Goal: Transaction & Acquisition: Purchase product/service

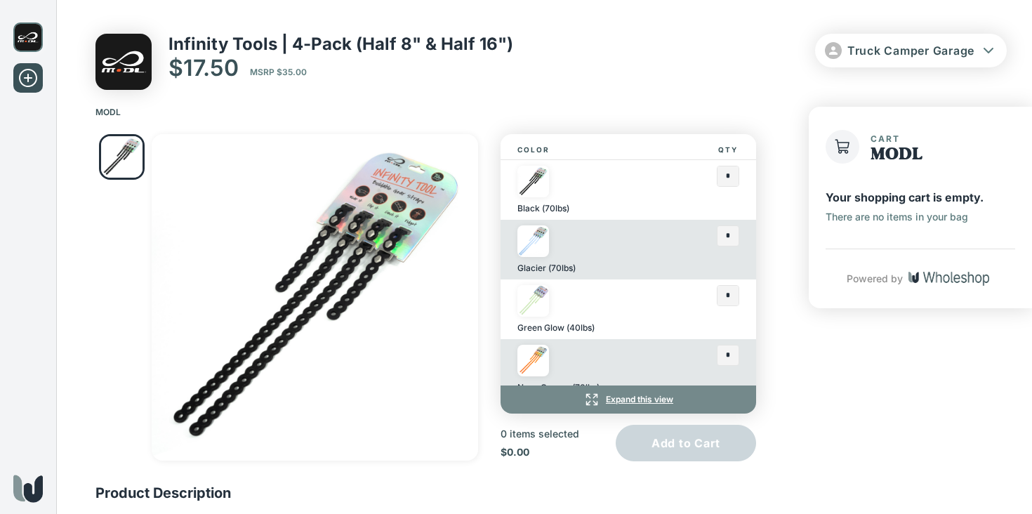
click at [524, 67] on div "Infinity Tools | 4-Pack (Half 8" & Half 16") $17.50 MSRP $35.00 Truck Camper Ga…" at bounding box center [550, 62] width 911 height 56
click at [382, 39] on p "Infinity Tools | 4-Pack (Half 8" & Half 16")" at bounding box center [340, 44] width 345 height 20
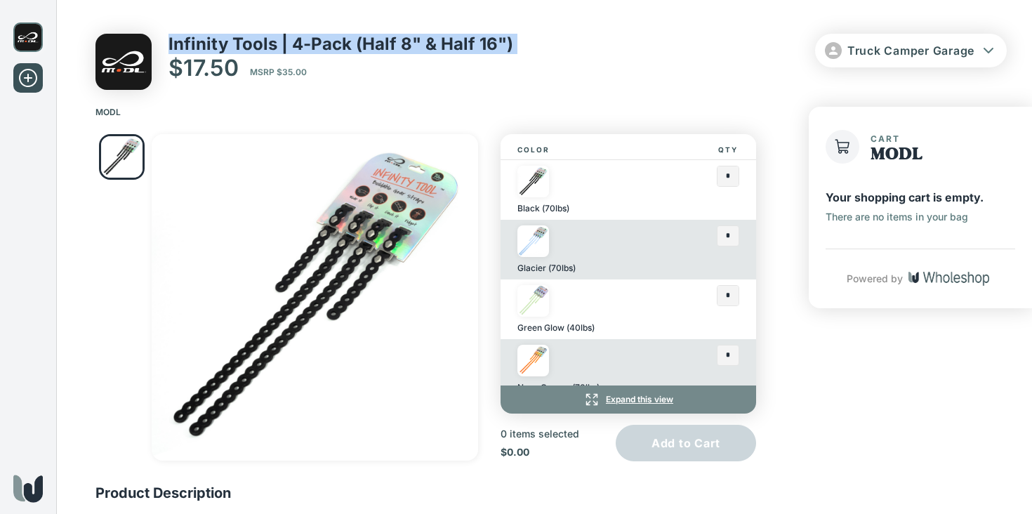
click at [382, 39] on p "Infinity Tools | 4-Pack (Half 8" & Half 16")" at bounding box center [340, 44] width 345 height 20
click at [421, 46] on p "Infinity Tools | 4-Pack (Half 8" & Half 16")" at bounding box center [340, 44] width 345 height 20
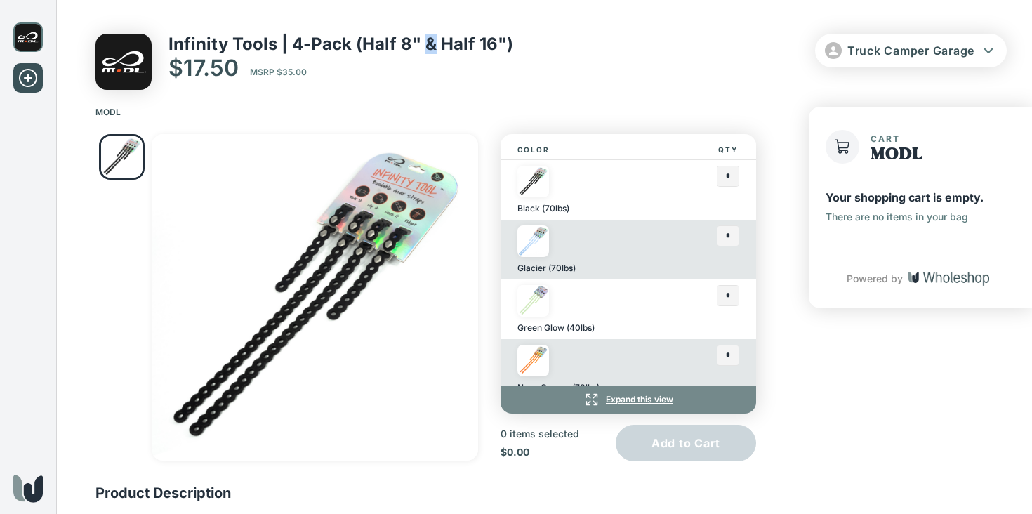
click at [421, 46] on p "Infinity Tools | 4-Pack (Half 8" & Half 16")" at bounding box center [340, 44] width 345 height 20
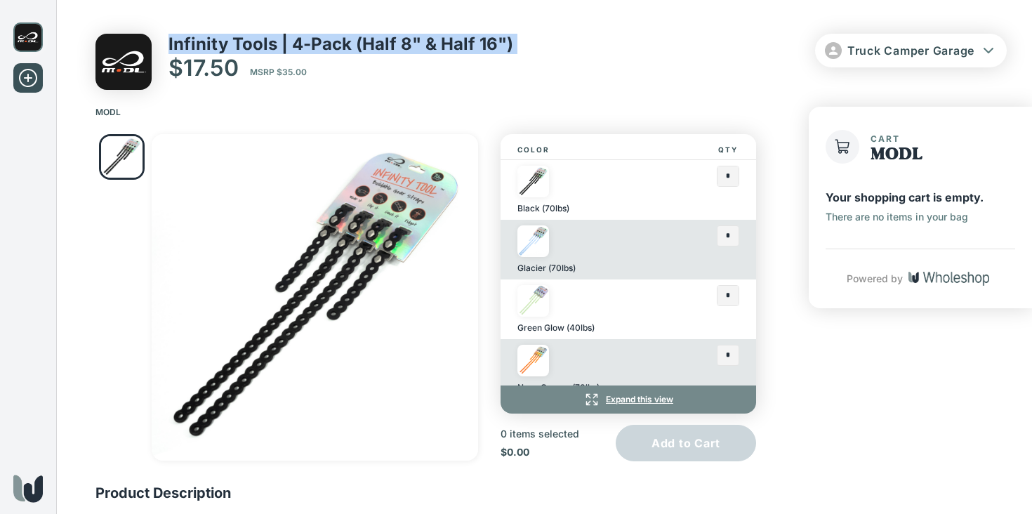
click at [421, 46] on p "Infinity Tools | 4-Pack (Half 8" & Half 16")" at bounding box center [340, 44] width 345 height 20
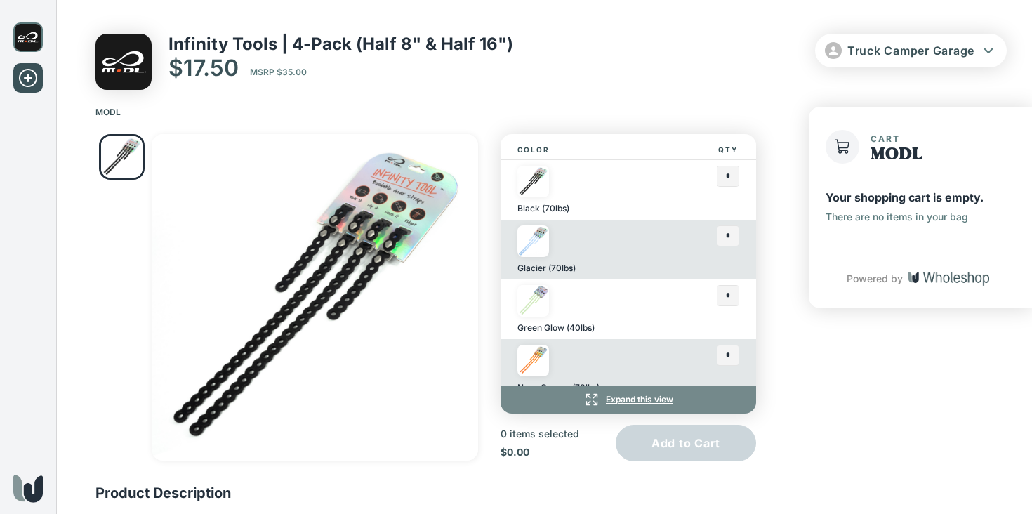
click at [416, 41] on p "Infinity Tools | 4-Pack (Half 8" & Half 16")" at bounding box center [340, 44] width 345 height 20
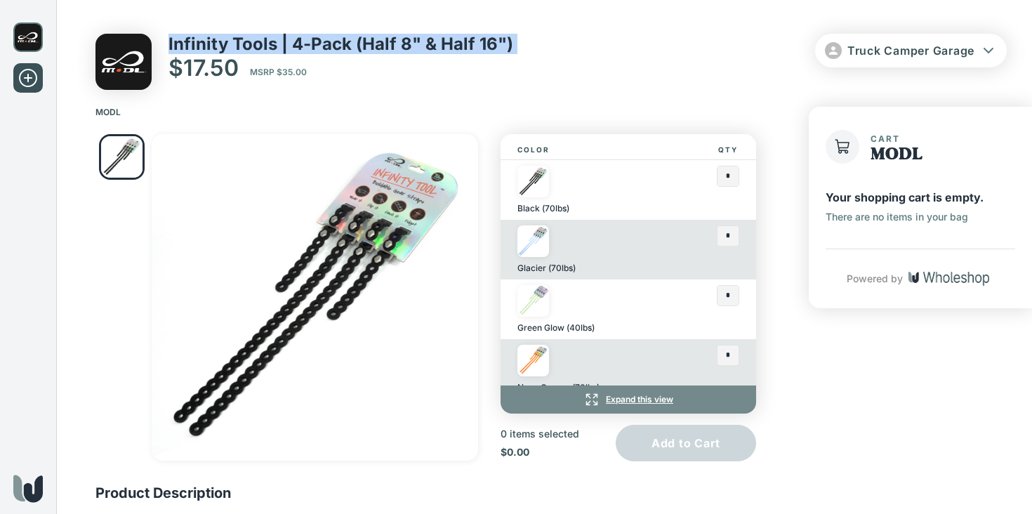
click at [416, 41] on p "Infinity Tools | 4-Pack (Half 8" & Half 16")" at bounding box center [340, 44] width 345 height 20
click at [425, 41] on p "Infinity Tools | 4-Pack (Half 8" & Half 16")" at bounding box center [340, 44] width 345 height 20
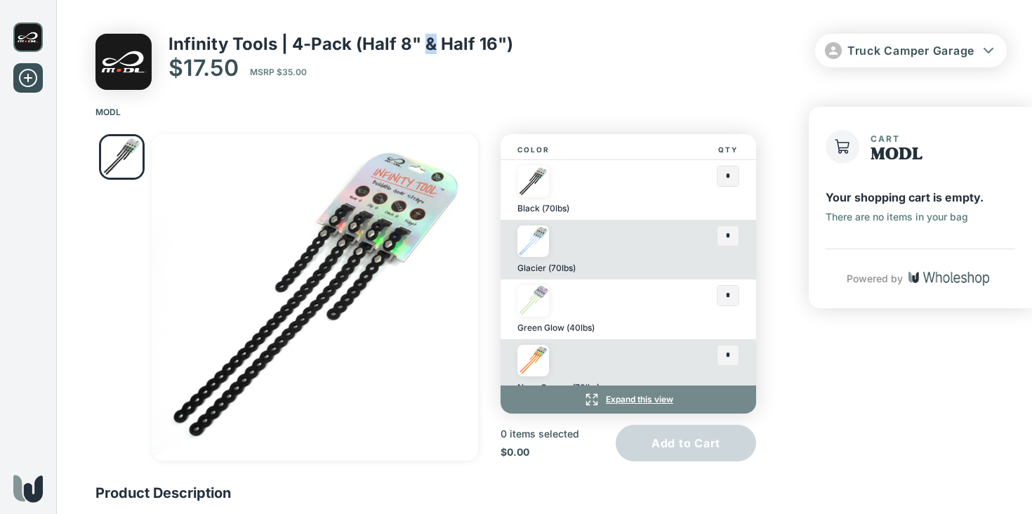
click at [425, 41] on p "Infinity Tools | 4-Pack (Half 8" & Half 16")" at bounding box center [340, 44] width 345 height 20
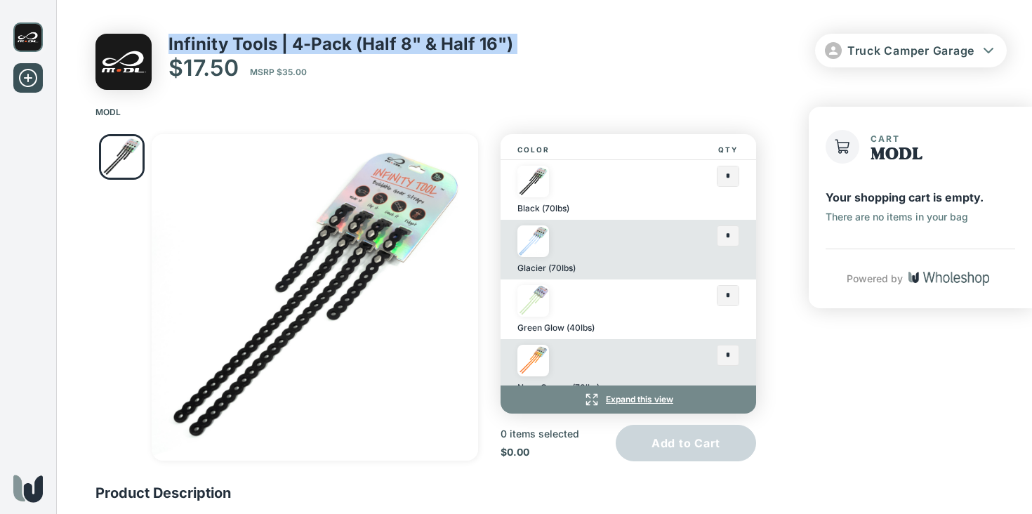
click at [425, 41] on p "Infinity Tools | 4-Pack (Half 8" & Half 16")" at bounding box center [340, 44] width 345 height 20
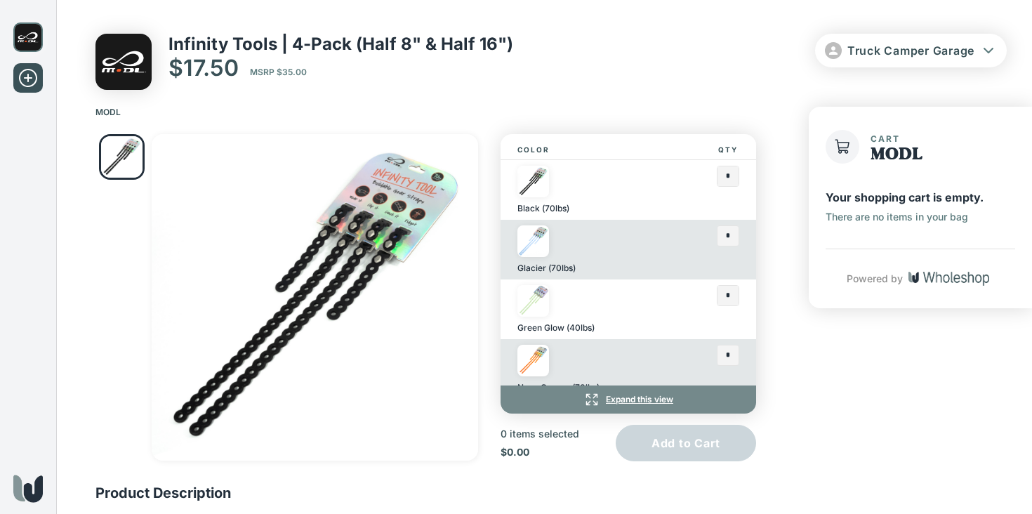
click at [446, 61] on div "$17.50 MSRP $35.00" at bounding box center [340, 67] width 345 height 27
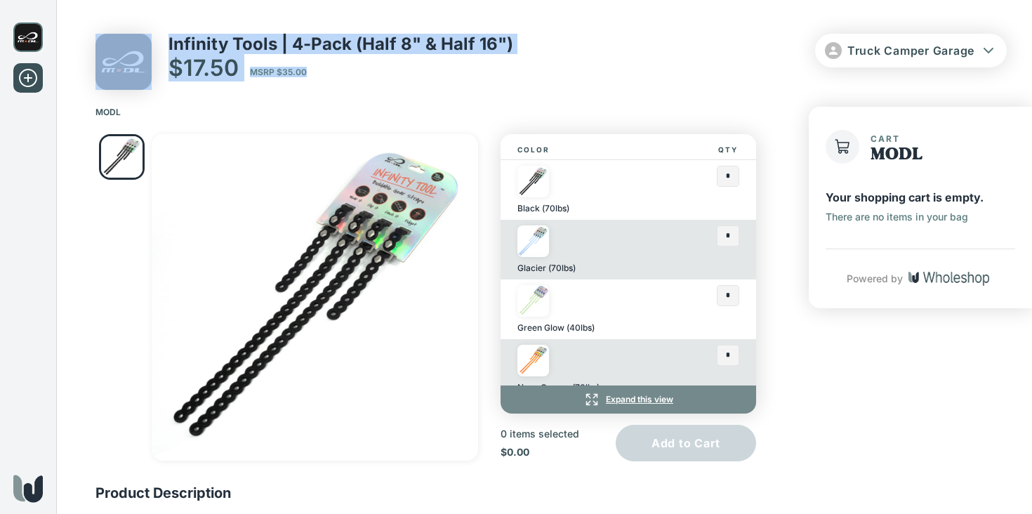
drag, startPoint x: 345, startPoint y: 79, endPoint x: 133, endPoint y: 32, distance: 216.6
click at [133, 32] on div "Infinity Tools | 4-Pack (Half 8" & Half 16") $17.50 MSRP $35.00 Truck Camper Ga…" at bounding box center [544, 45] width 976 height 90
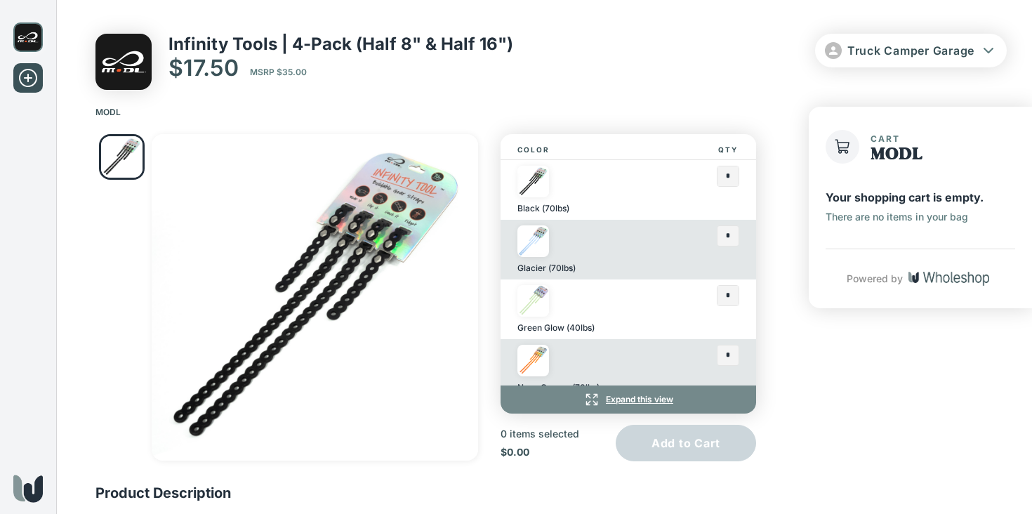
click at [373, 93] on div "MODL" at bounding box center [544, 106] width 976 height 33
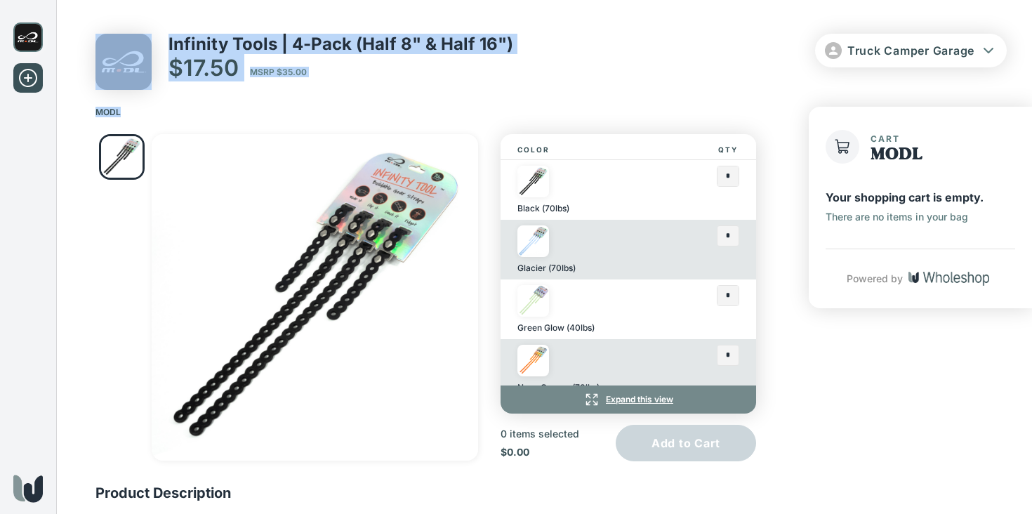
drag, startPoint x: 399, startPoint y: 119, endPoint x: 136, endPoint y: 58, distance: 269.5
click at [136, 58] on div "Infinity Tools | 4-Pack (Half 8" & Half 16") $17.50 MSRP $35.00 Truck Camper Ga…" at bounding box center [544, 276] width 976 height 552
click at [377, 102] on div "MODL" at bounding box center [544, 106] width 976 height 33
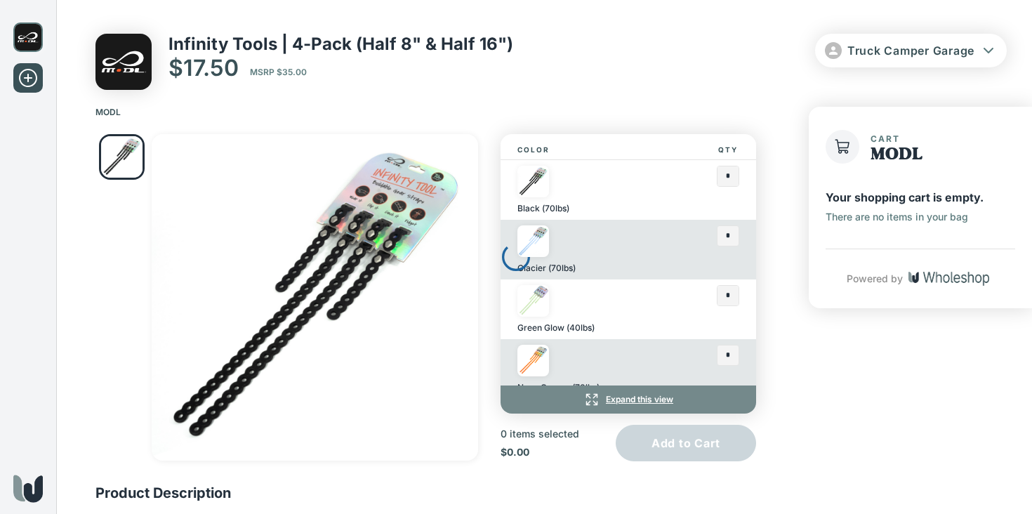
click at [299, 44] on div at bounding box center [516, 257] width 1032 height 514
click at [354, 97] on div at bounding box center [516, 257] width 1032 height 514
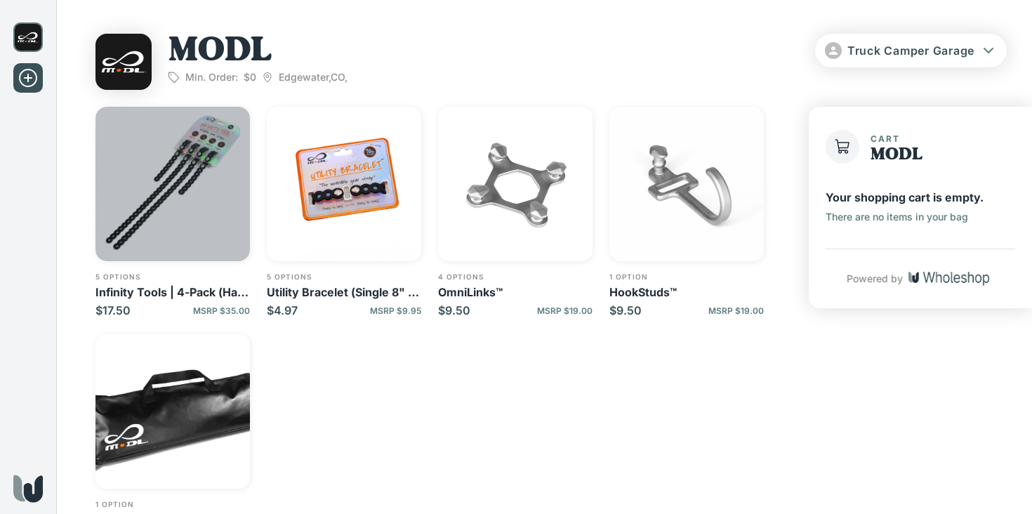
click at [190, 179] on img "button" at bounding box center [172, 184] width 154 height 154
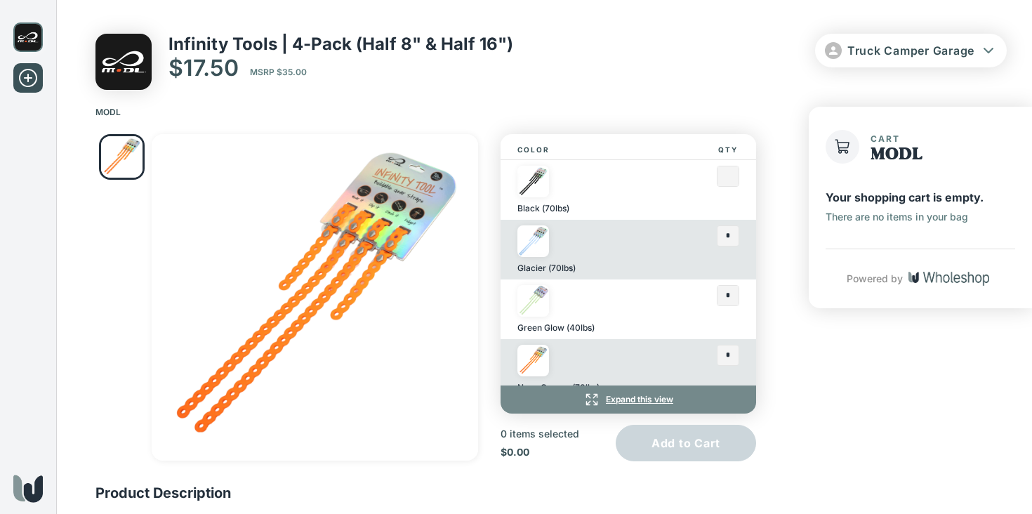
click at [727, 180] on input "text" at bounding box center [727, 176] width 21 height 20
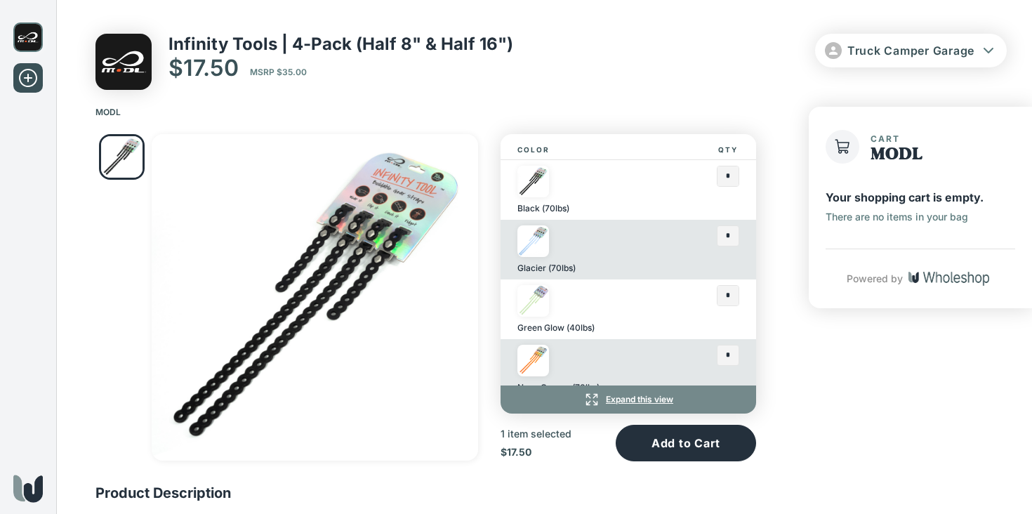
type input "*"
click at [831, 352] on div "Cart MODL Your shopping cart is empty. There are no items in your bag Powered by" at bounding box center [920, 326] width 223 height 407
click at [536, 242] on img at bounding box center [533, 241] width 32 height 32
click at [528, 186] on img at bounding box center [533, 182] width 32 height 32
click at [528, 245] on img at bounding box center [533, 241] width 32 height 32
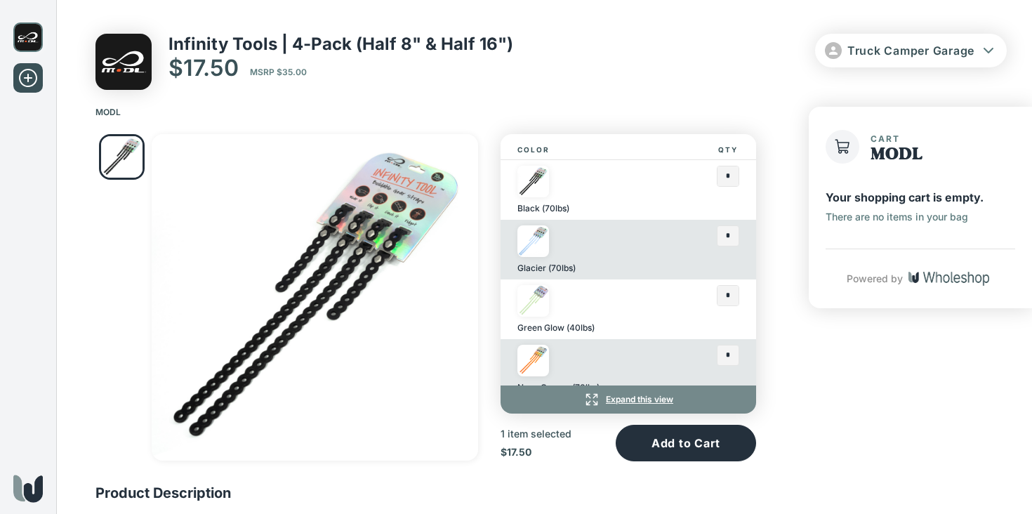
click at [739, 234] on div "Glacier (70lbs) *" at bounding box center [627, 250] width 255 height 60
click at [734, 234] on input "text" at bounding box center [727, 236] width 21 height 20
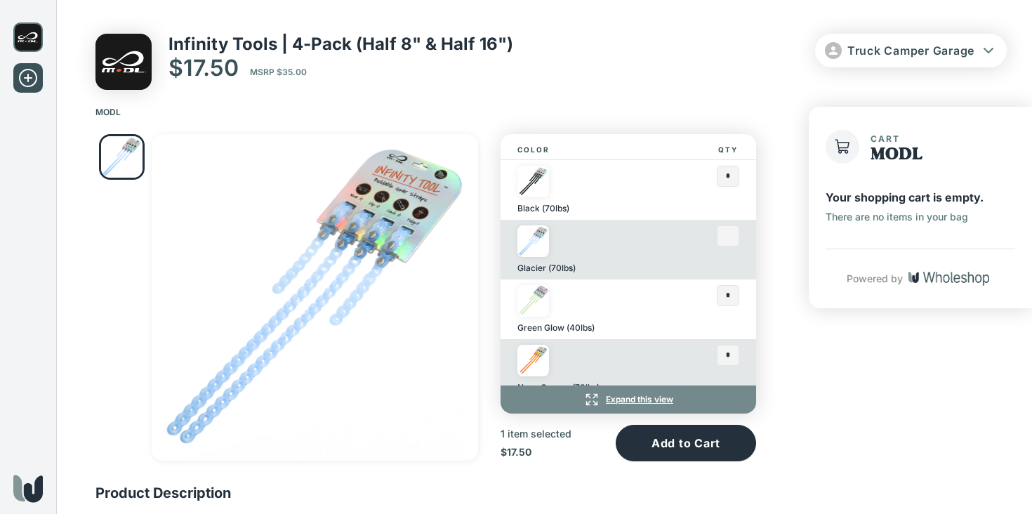
type input "*"
click at [735, 299] on input "text" at bounding box center [727, 296] width 21 height 20
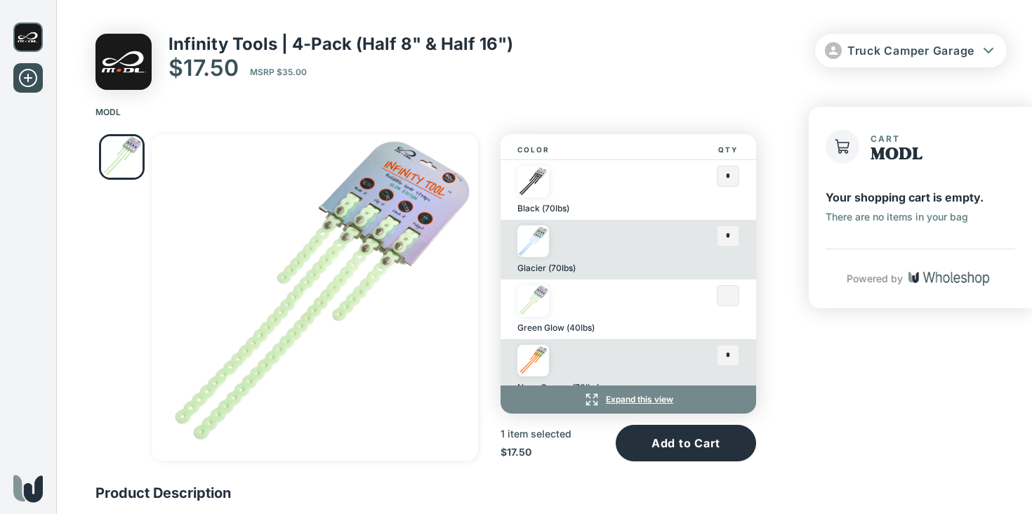
type input "*"
click at [732, 352] on input "text" at bounding box center [727, 355] width 21 height 20
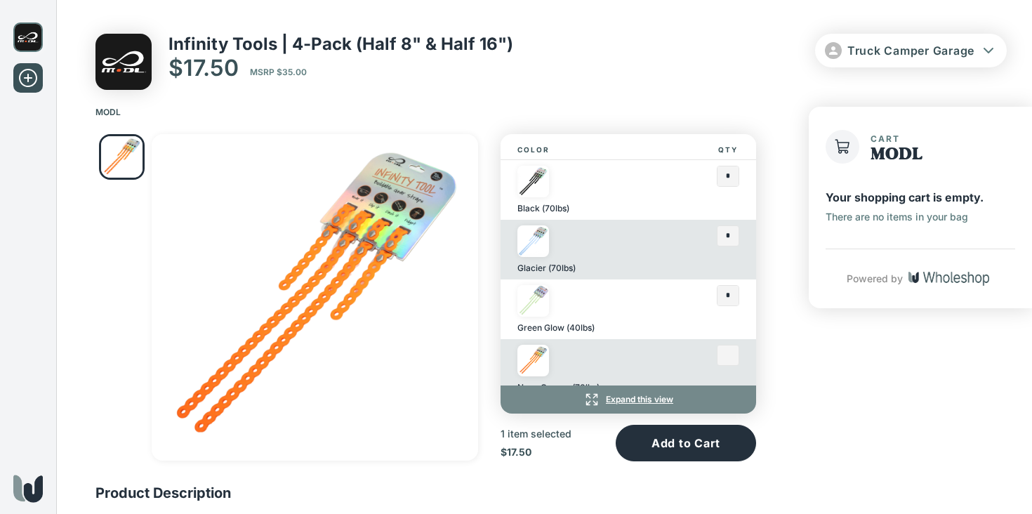
scroll to position [73, 0]
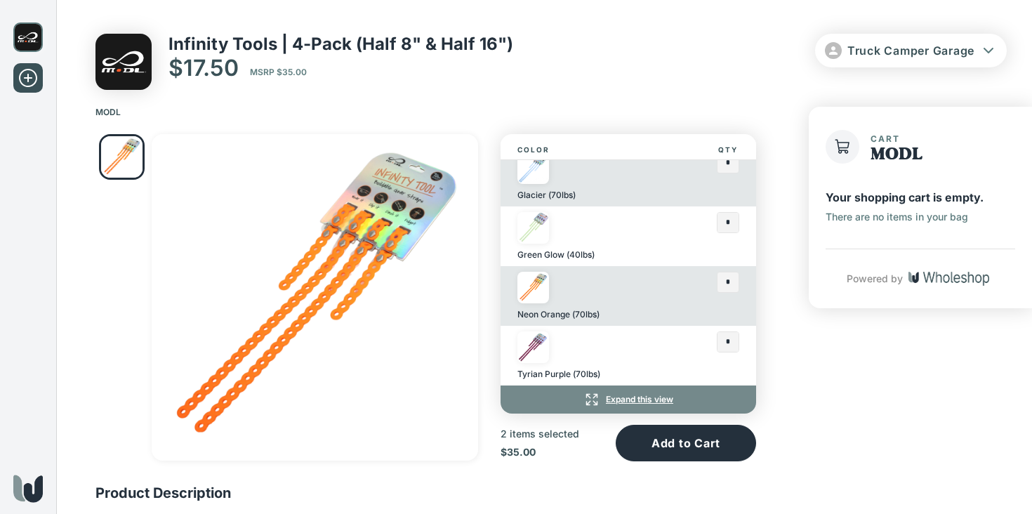
type input "*"
click at [818, 364] on div "Cart MODL Your shopping cart is empty. There are no items in your bag Powered by" at bounding box center [920, 326] width 223 height 407
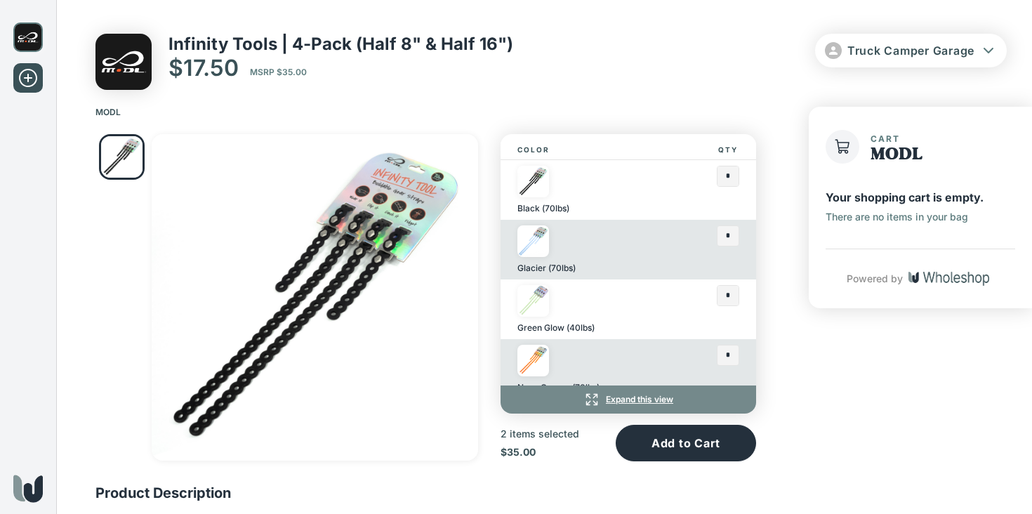
click at [729, 180] on input "*" at bounding box center [727, 176] width 21 height 20
type input "*"
click at [816, 376] on div "Cart MODL Your shopping cart is empty. There are no items in your bag Powered by" at bounding box center [920, 326] width 223 height 407
click at [731, 355] on input "*" at bounding box center [727, 355] width 21 height 20
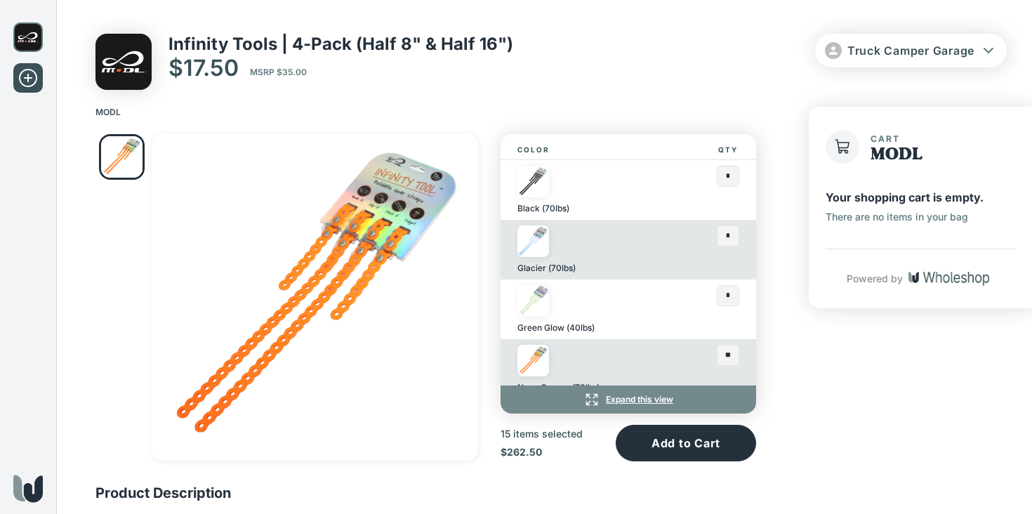
type input "*"
click at [847, 384] on div "Cart MODL Your shopping cart is empty. There are no items in your bag Powered by" at bounding box center [920, 326] width 223 height 407
click at [714, 443] on button "Add to Cart" at bounding box center [686, 443] width 140 height 36
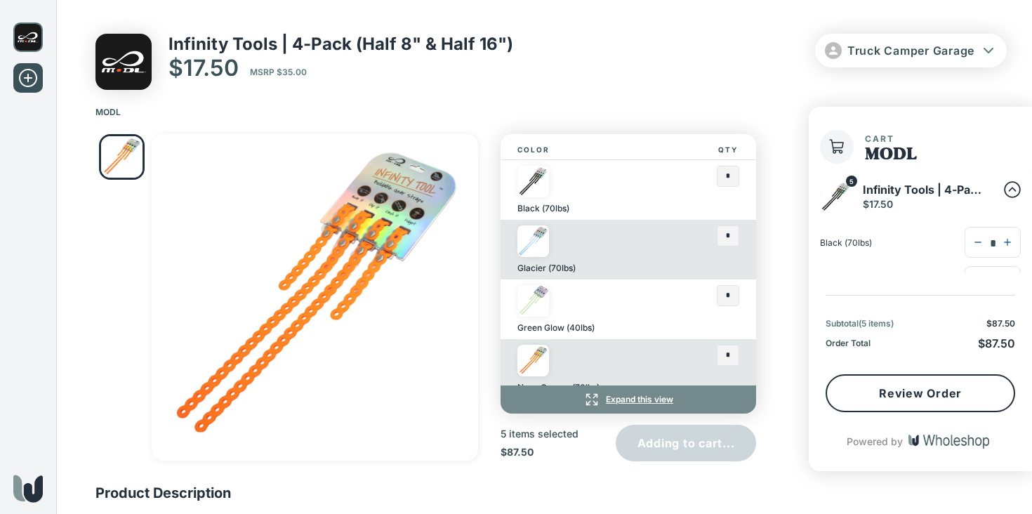
type input "*"
click at [34, 39] on img at bounding box center [27, 36] width 29 height 29
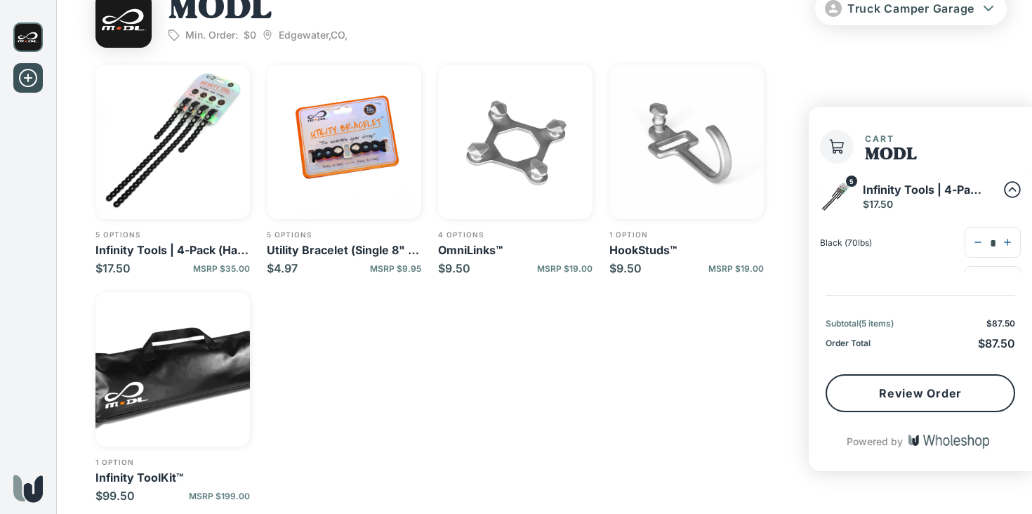
scroll to position [27, 0]
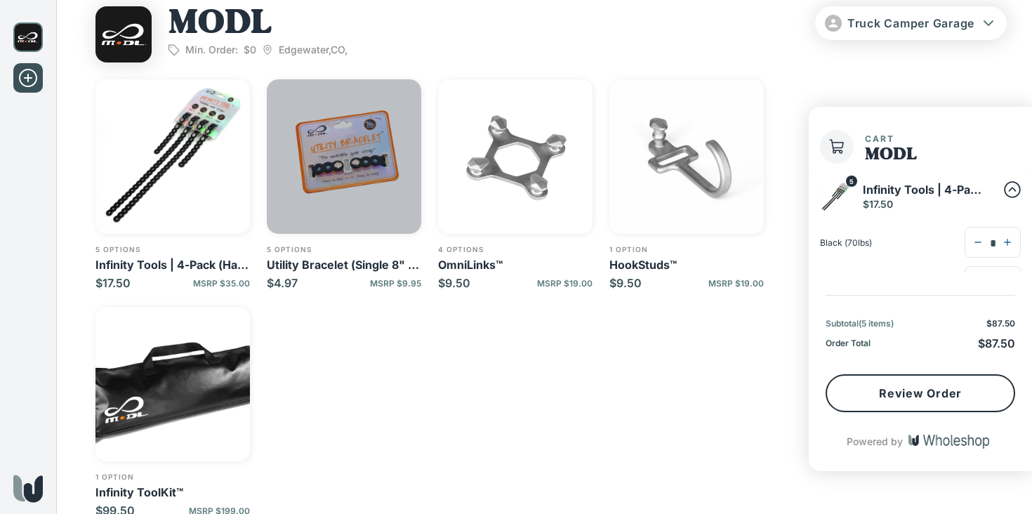
click at [350, 197] on img "button" at bounding box center [344, 156] width 154 height 154
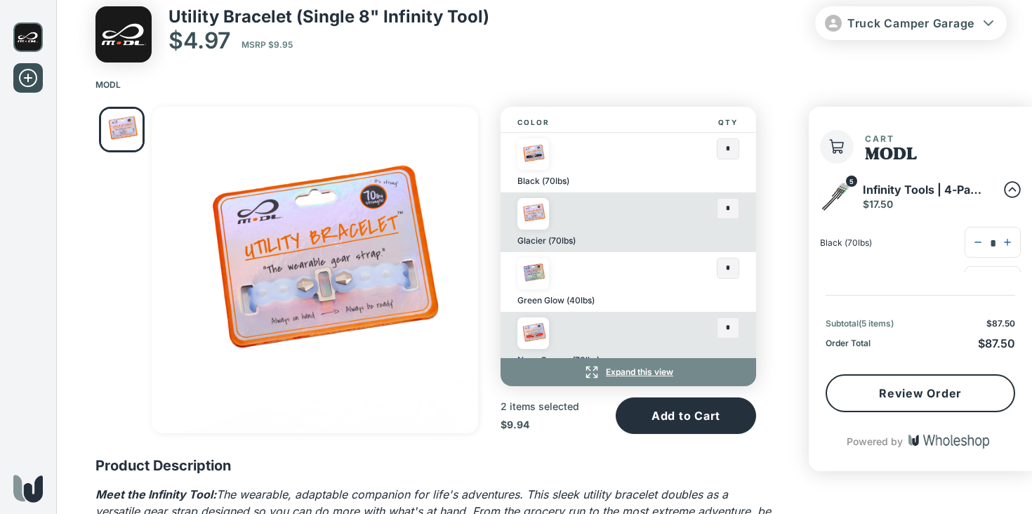
click at [732, 148] on input "*" at bounding box center [727, 149] width 21 height 20
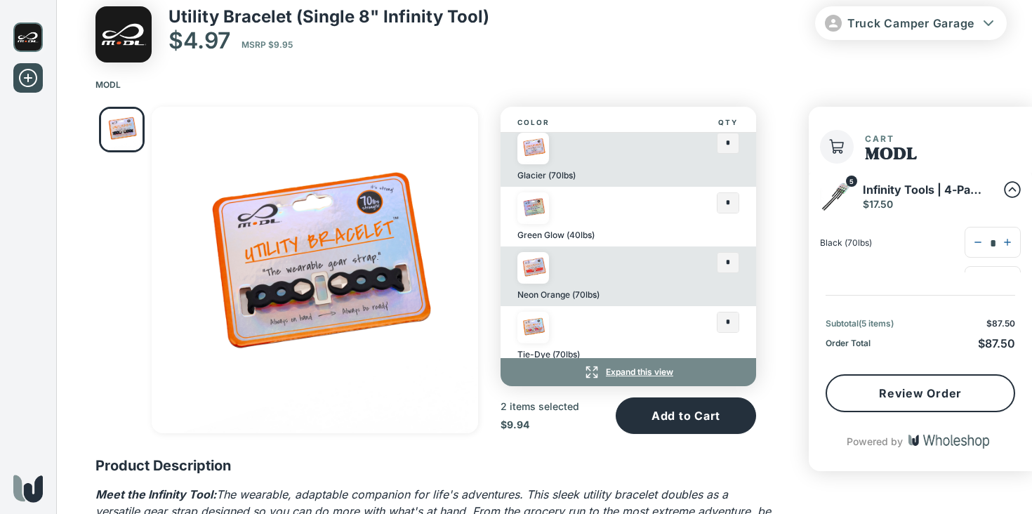
scroll to position [70, 0]
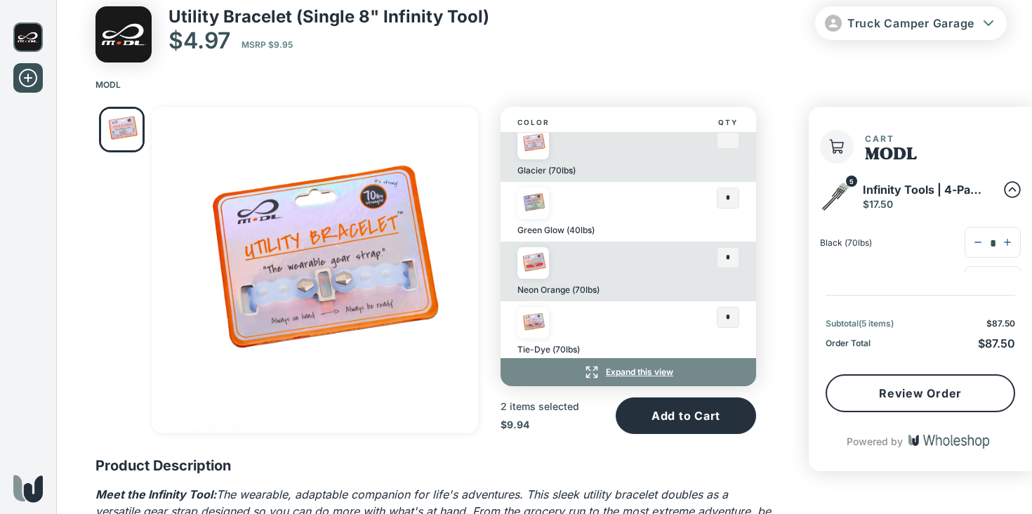
click at [732, 142] on input "text" at bounding box center [727, 138] width 21 height 20
type input "*"
click at [734, 201] on input "text" at bounding box center [727, 198] width 21 height 20
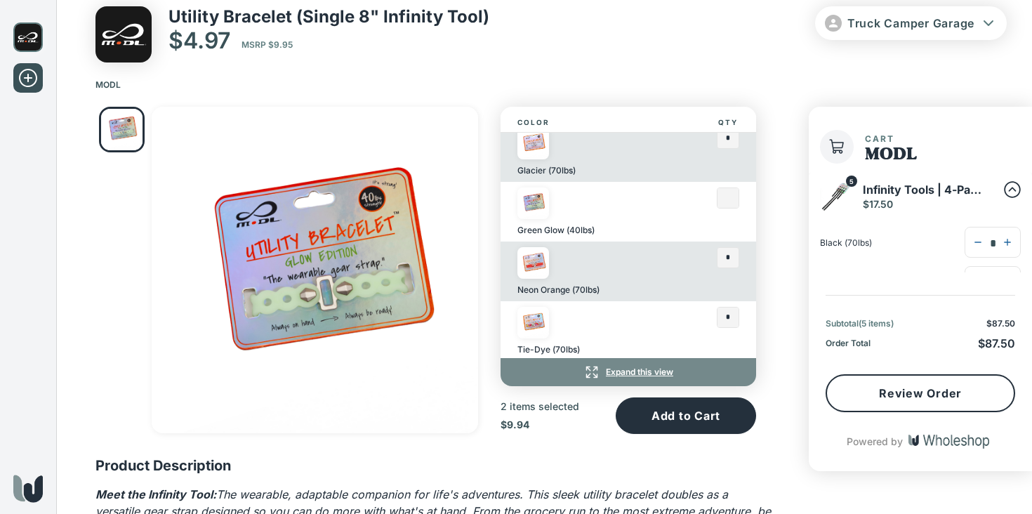
type input "*"
click at [732, 256] on input "text" at bounding box center [727, 258] width 21 height 20
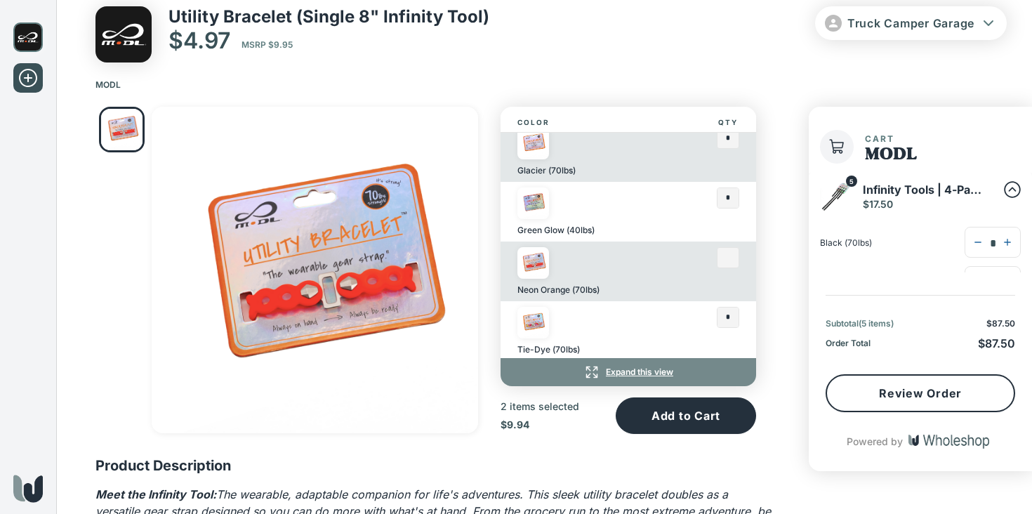
type input "*"
click at [730, 314] on input "text" at bounding box center [727, 317] width 21 height 20
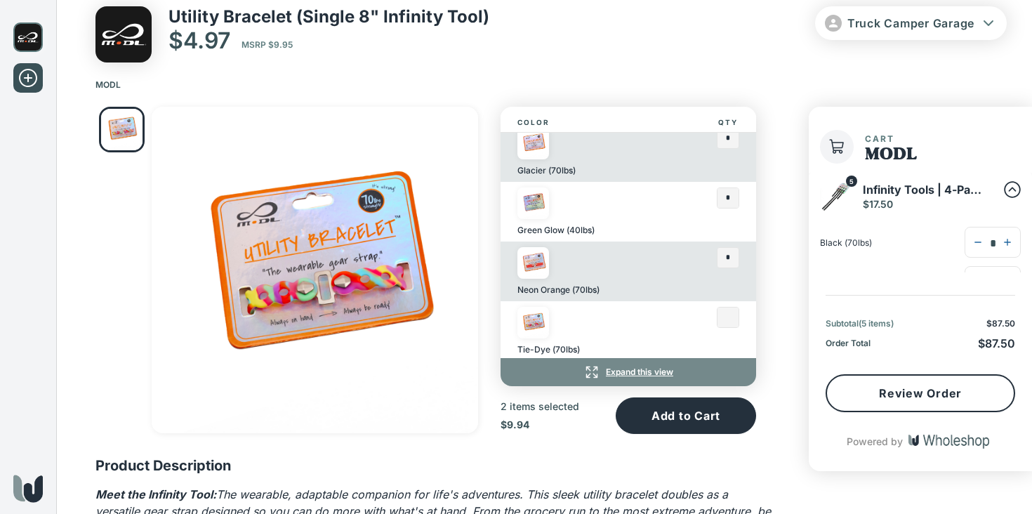
type input "*"
click at [729, 253] on input "text" at bounding box center [727, 258] width 21 height 20
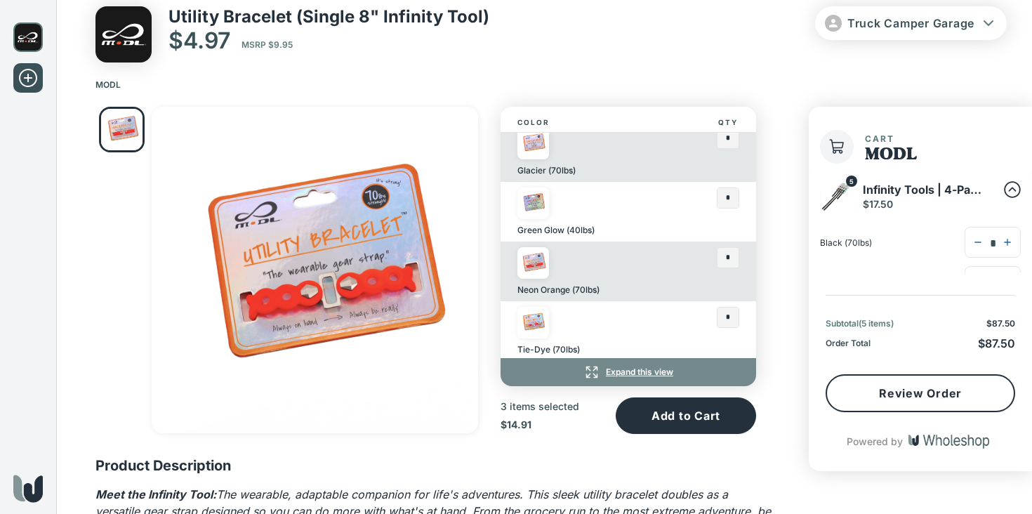
type input "*"
click at [771, 279] on div "Color Qty Black (70lbs) * Glacier (70lbs) * Green Glow (40lbs) * Neon Orange (7…" at bounding box center [434, 270] width 678 height 327
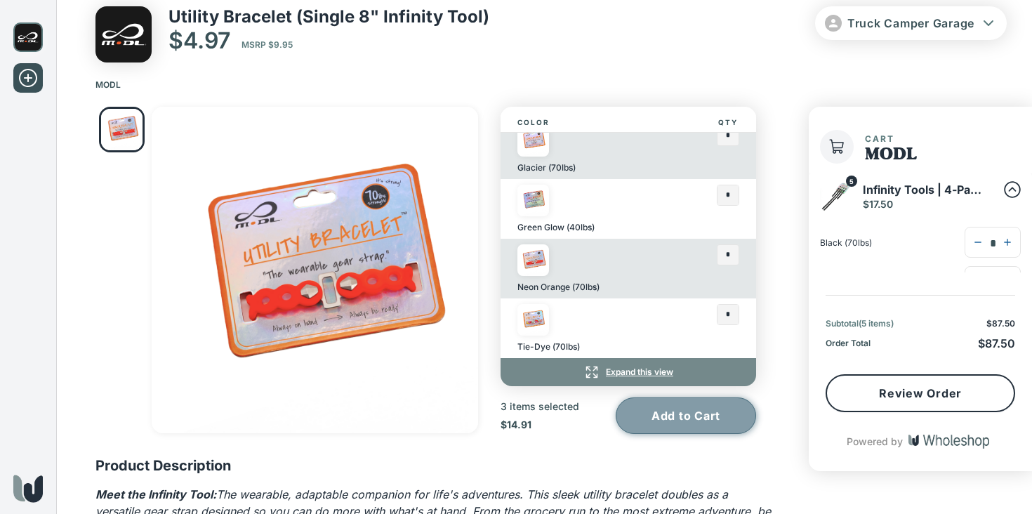
click at [671, 413] on button "Add to Cart" at bounding box center [686, 415] width 140 height 36
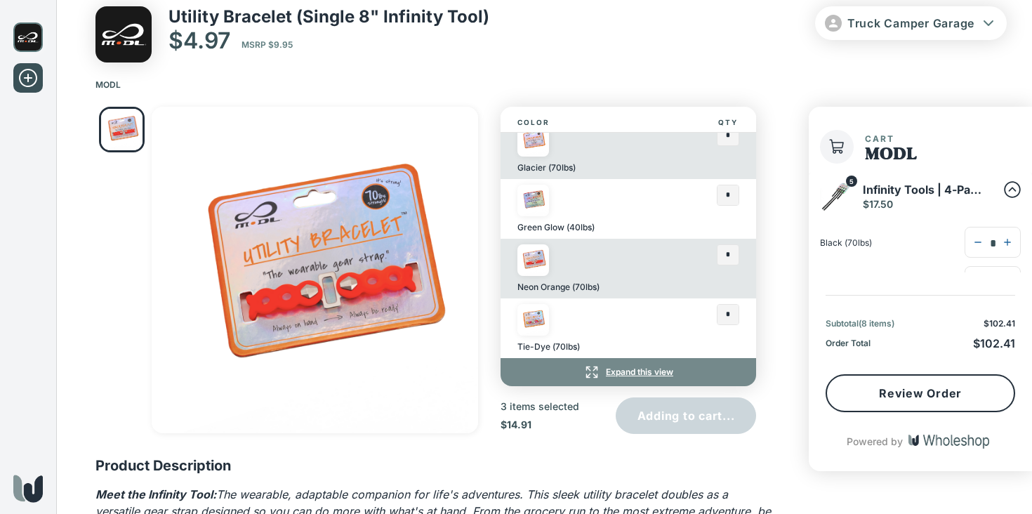
type input "*"
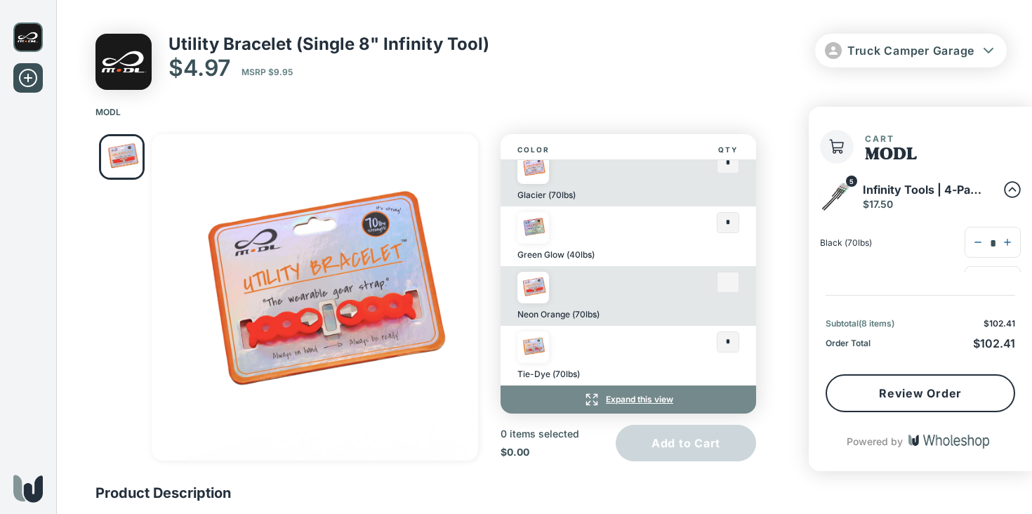
click at [725, 279] on input "text" at bounding box center [727, 282] width 21 height 20
type input "*"
click at [780, 294] on div "Color Qty Black (70lbs) * Glacier (70lbs) * Green Glow (40lbs) * Neon Orange (7…" at bounding box center [426, 469] width 740 height 693
click at [710, 441] on button "Add to Cart" at bounding box center [686, 443] width 140 height 36
type input "*"
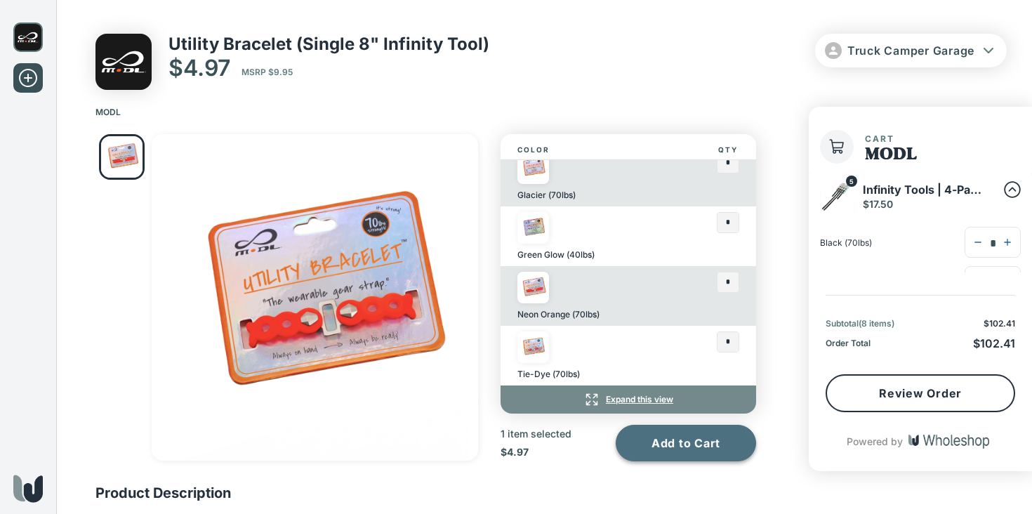
type input "*"
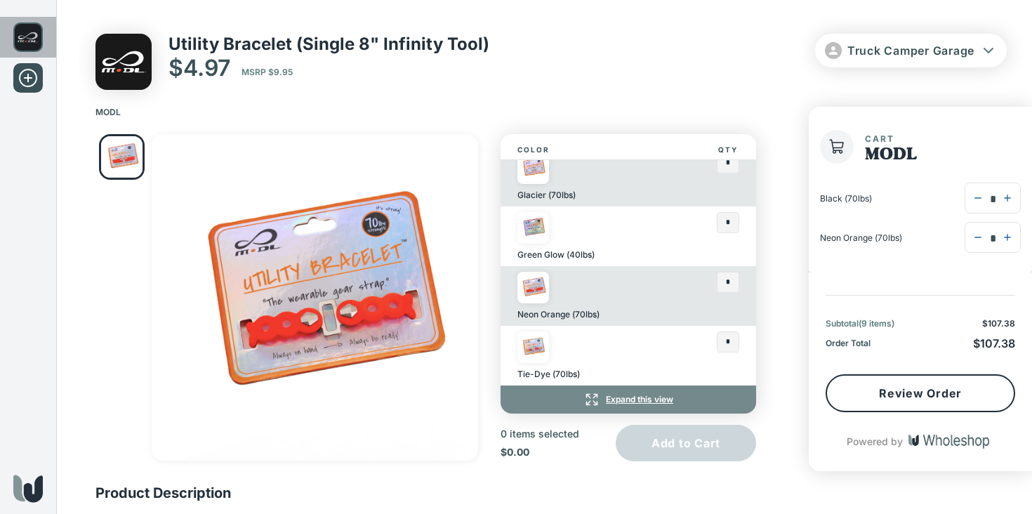
click at [23, 30] on img at bounding box center [27, 36] width 29 height 29
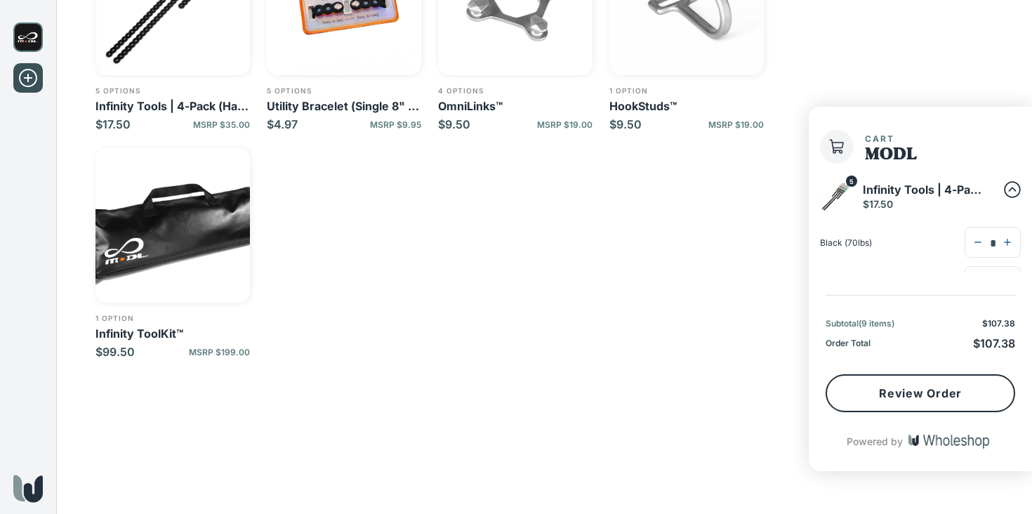
scroll to position [185, 0]
click at [222, 258] on img "button" at bounding box center [172, 226] width 154 height 154
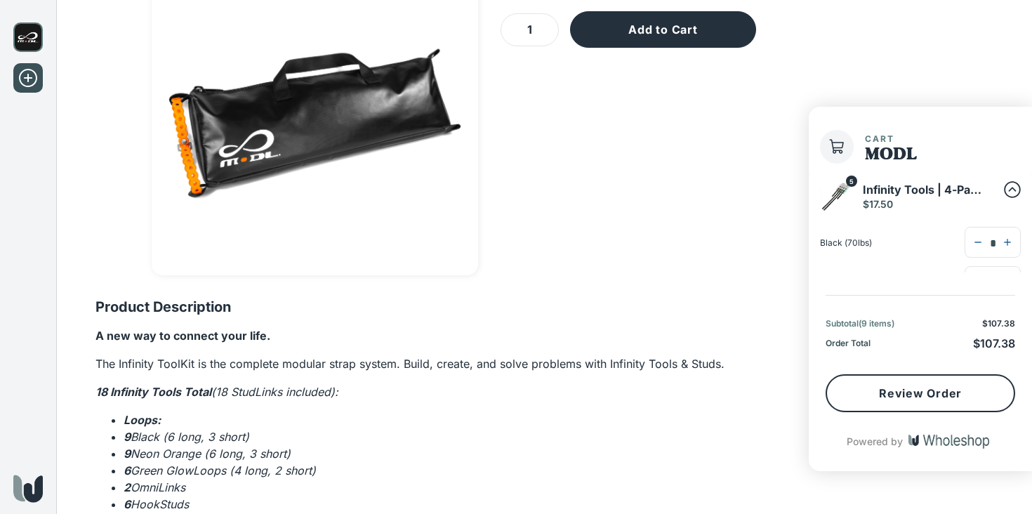
scroll to position [273, 0]
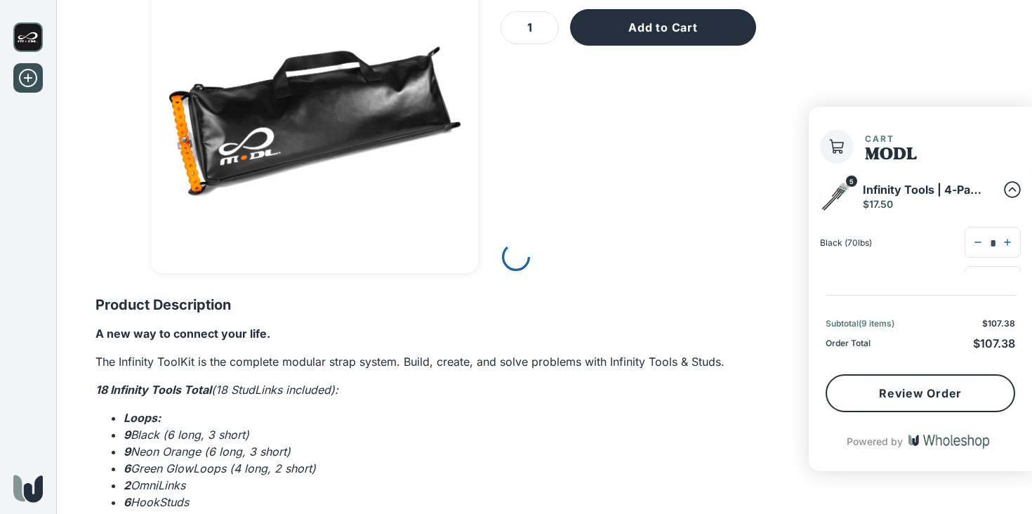
scroll to position [185, 0]
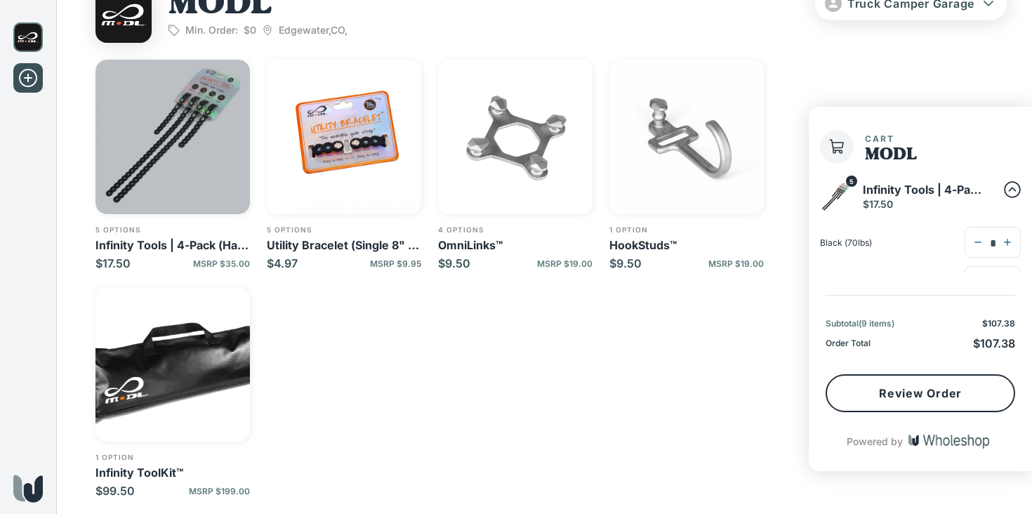
click at [201, 135] on img "button" at bounding box center [172, 137] width 154 height 154
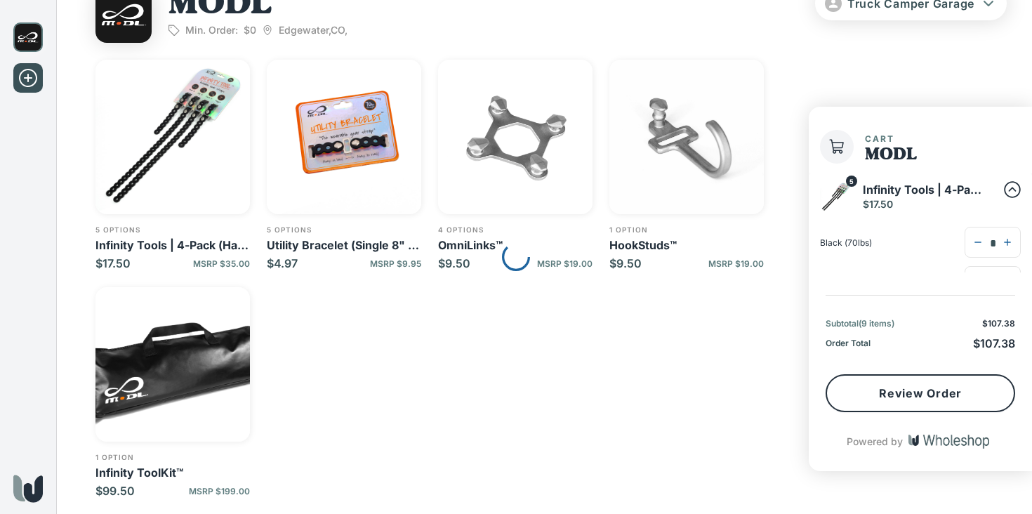
scroll to position [38, 0]
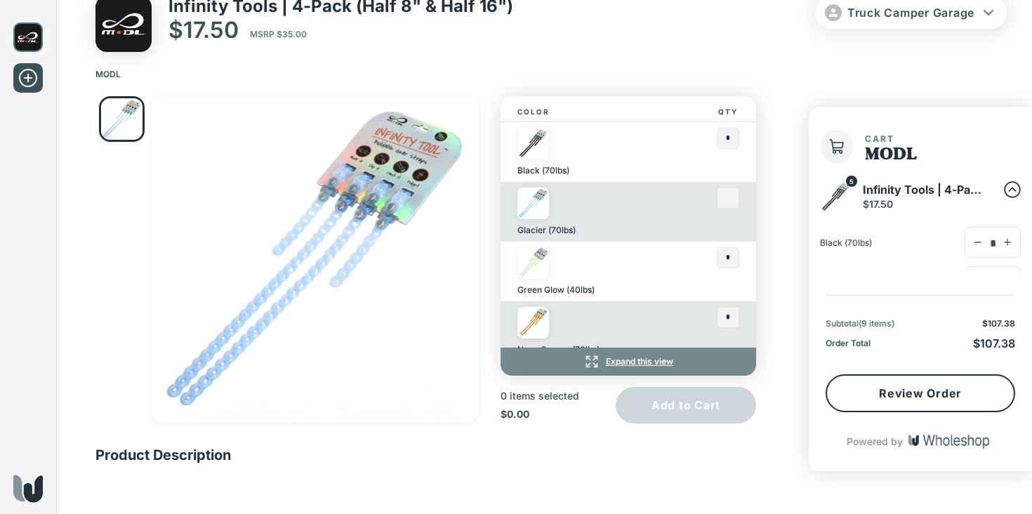
click at [733, 197] on input "text" at bounding box center [727, 198] width 21 height 20
type input "*"
click at [732, 136] on input "text" at bounding box center [727, 138] width 21 height 20
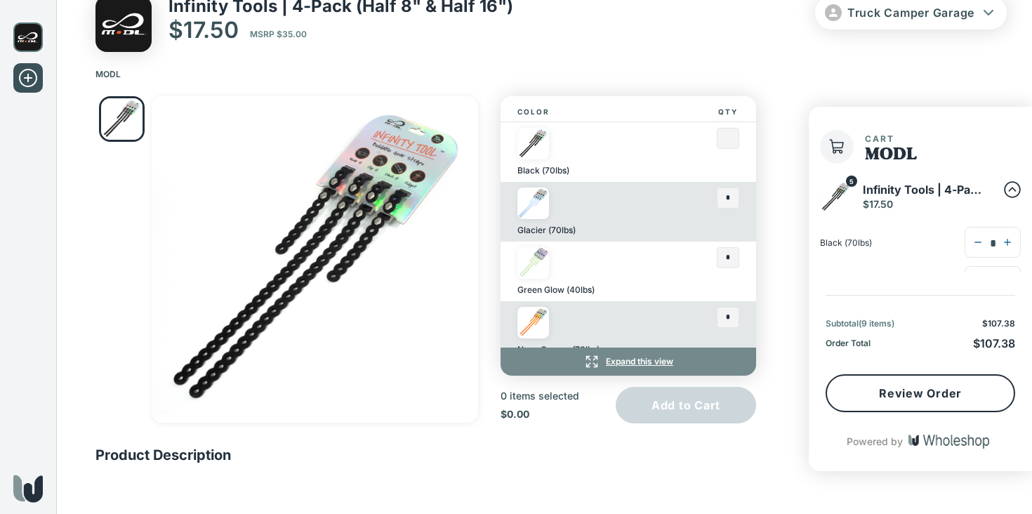
type input "*"
click at [731, 318] on input "text" at bounding box center [727, 317] width 21 height 20
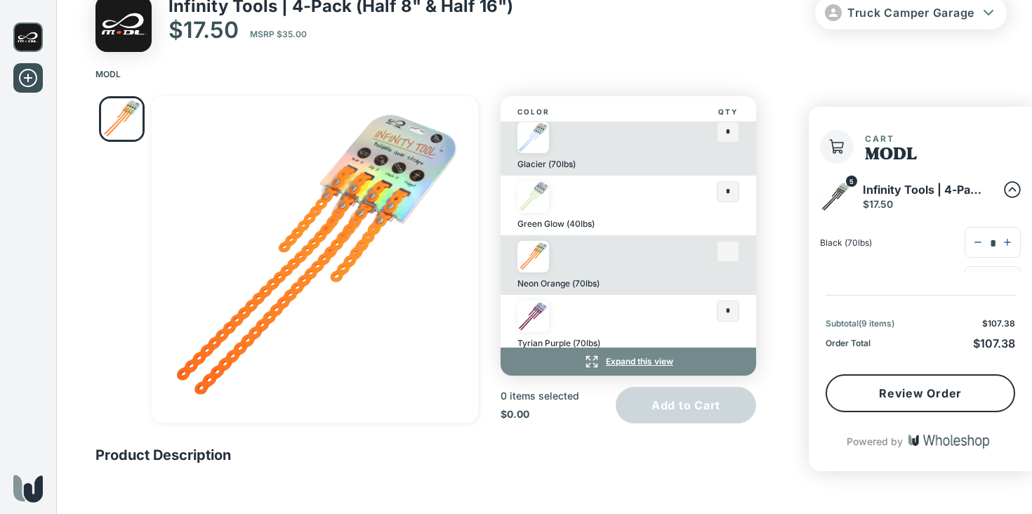
scroll to position [73, 0]
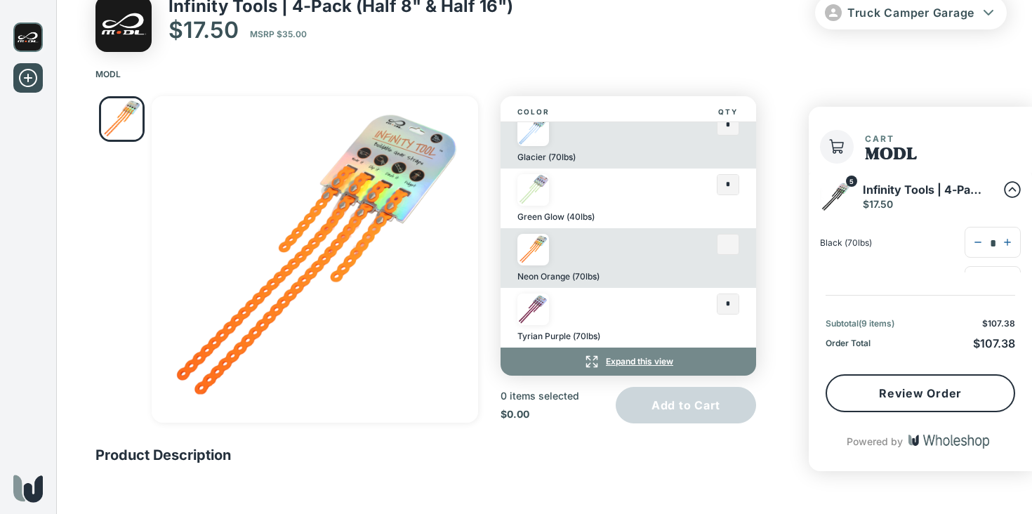
type input "*"
click at [733, 305] on input "text" at bounding box center [727, 304] width 21 height 20
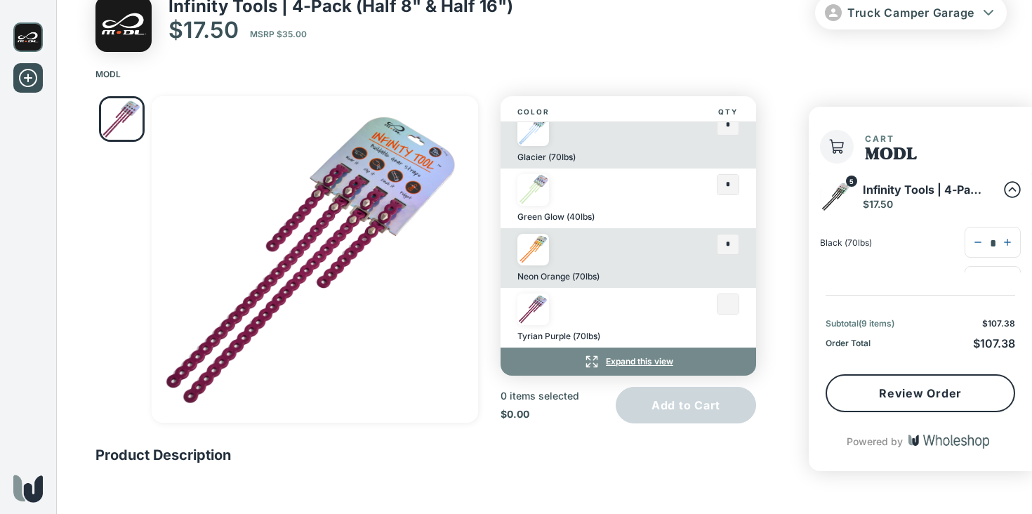
type input "*"
click at [779, 272] on div "Color Qty Black (70lbs) * Glacier (70lbs) * Green Glow (40lbs) * Neon Orange (7…" at bounding box center [426, 288] width 740 height 407
click at [734, 305] on input "text" at bounding box center [727, 304] width 21 height 20
click at [768, 305] on div "Color Qty Black (70lbs) * Glacier (70lbs) * Green Glow (40lbs) * Neon Orange (7…" at bounding box center [434, 259] width 678 height 327
click at [717, 396] on button "Add to Cart" at bounding box center [686, 405] width 140 height 36
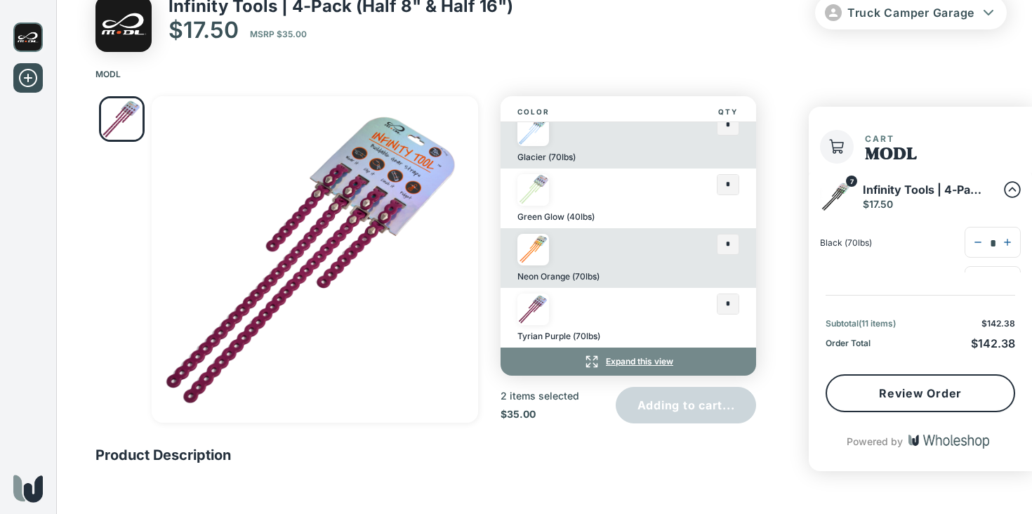
scroll to position [0, 0]
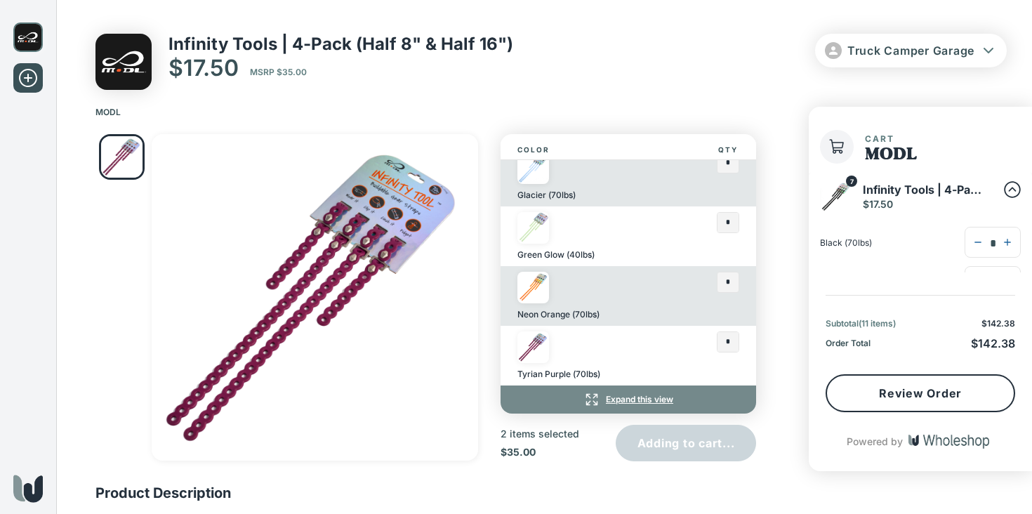
type input "*"
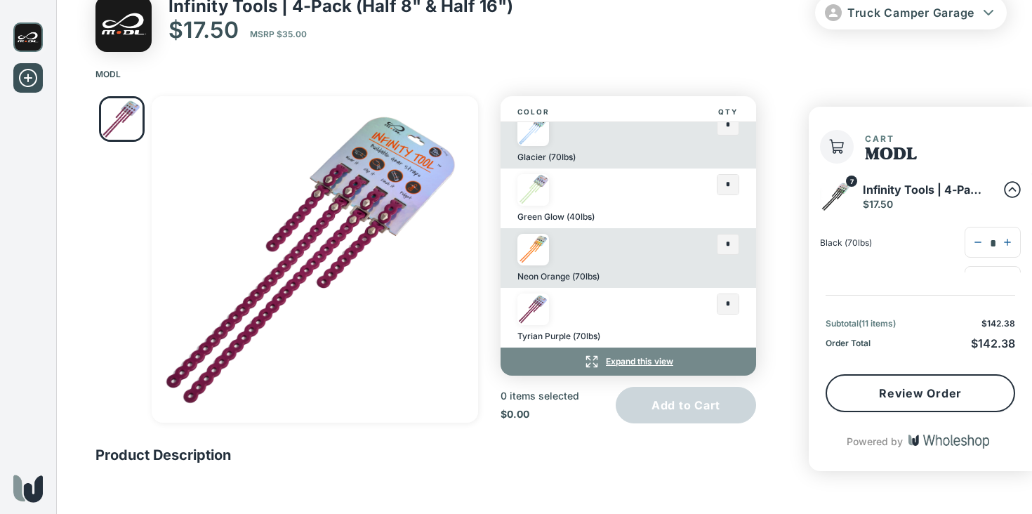
scroll to position [55, 0]
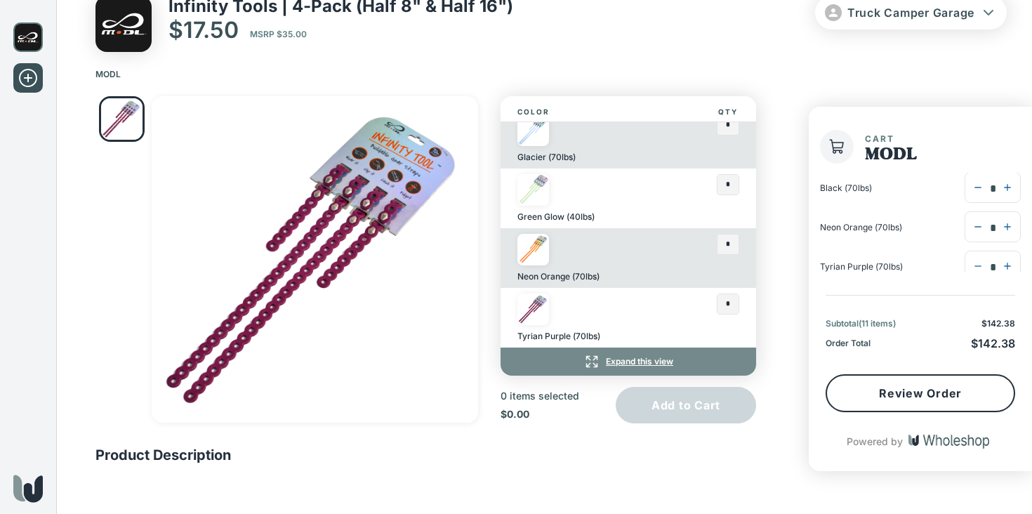
click at [1011, 189] on icon "button" at bounding box center [1007, 187] width 11 height 11
type input "*"
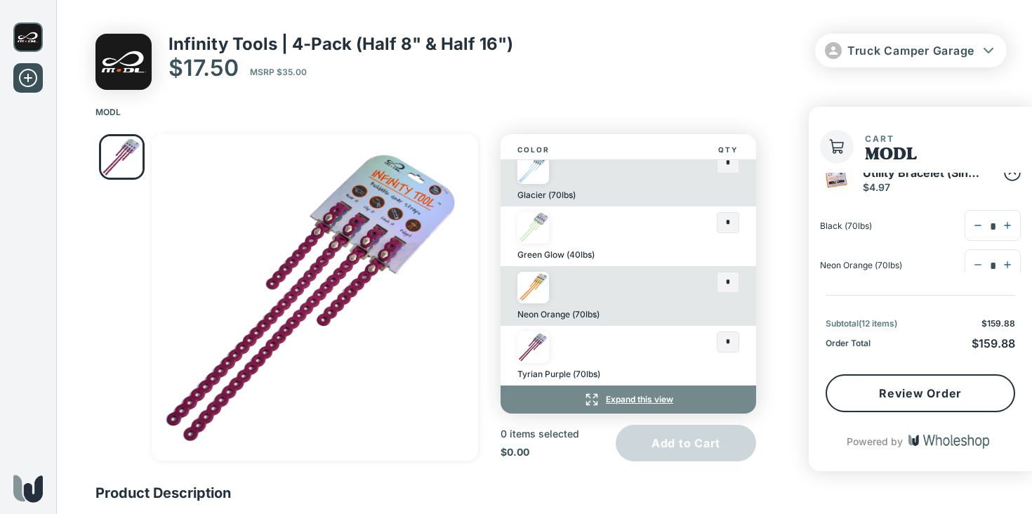
scroll to position [227, 0]
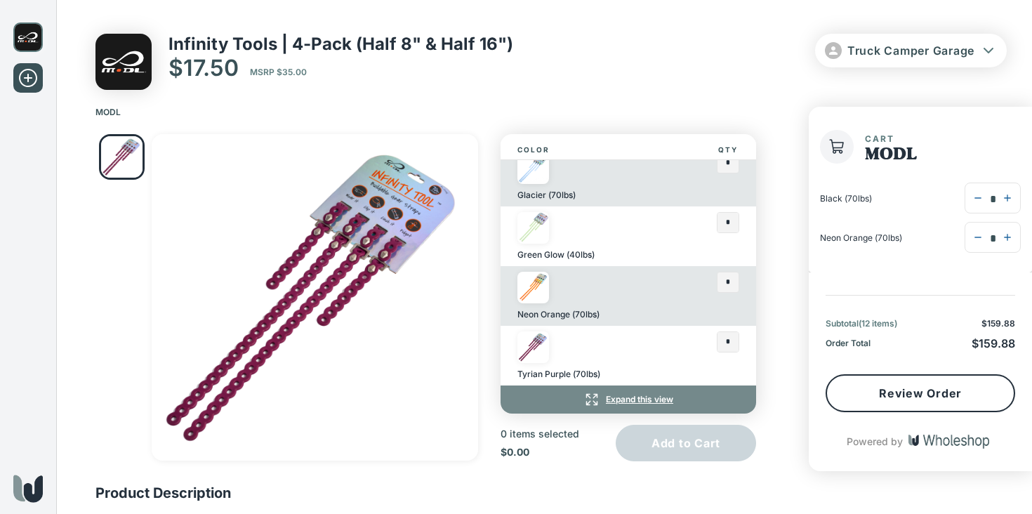
click at [31, 40] on img at bounding box center [27, 36] width 29 height 29
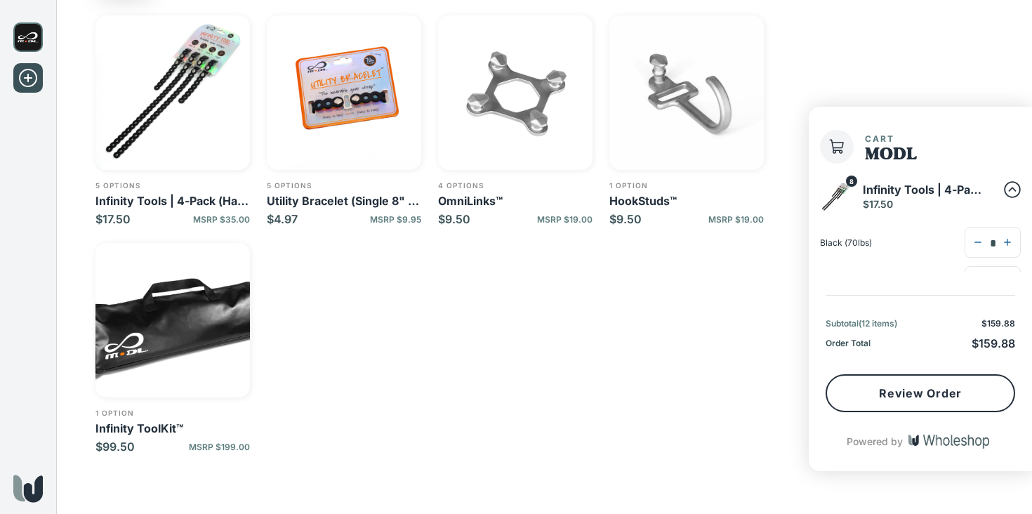
scroll to position [71, 0]
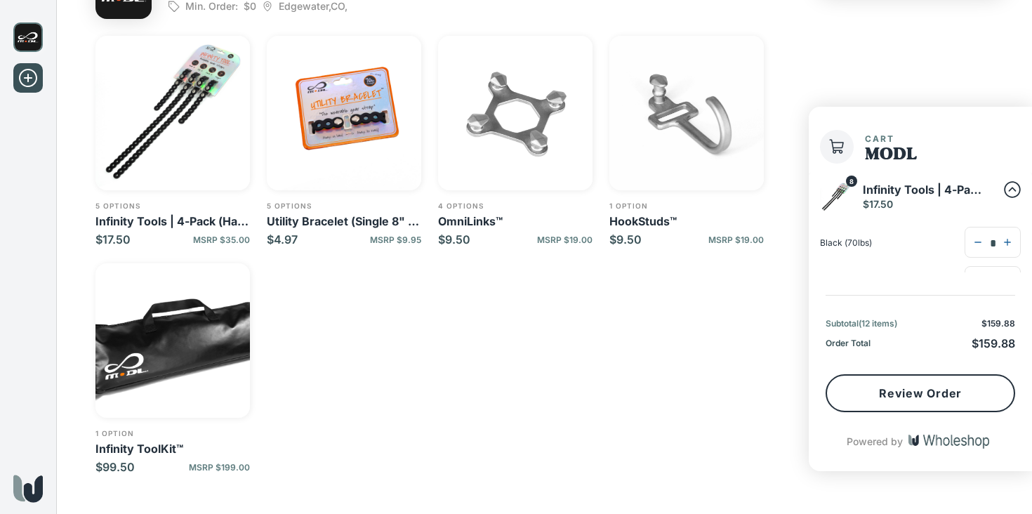
click at [375, 114] on img "button" at bounding box center [344, 113] width 154 height 154
click at [221, 142] on img "button" at bounding box center [172, 113] width 154 height 154
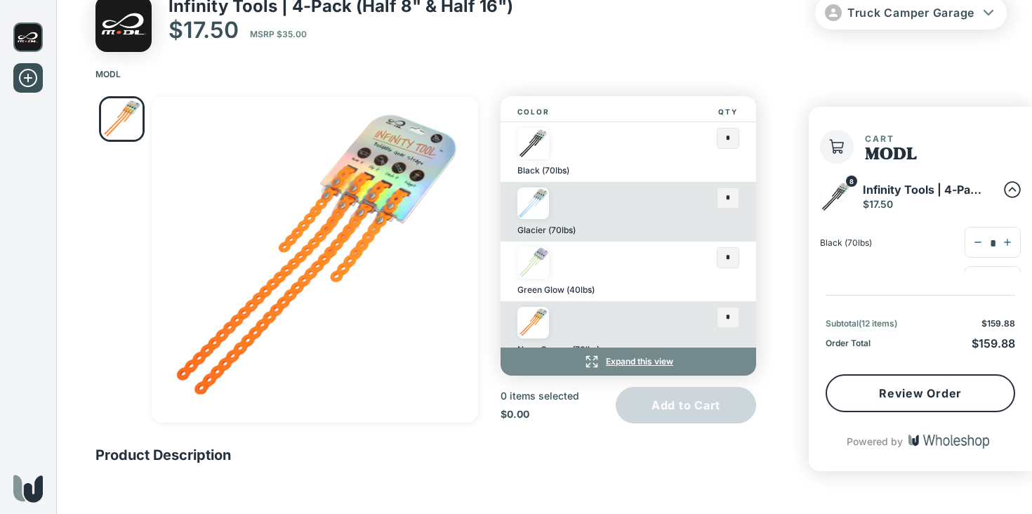
scroll to position [73, 0]
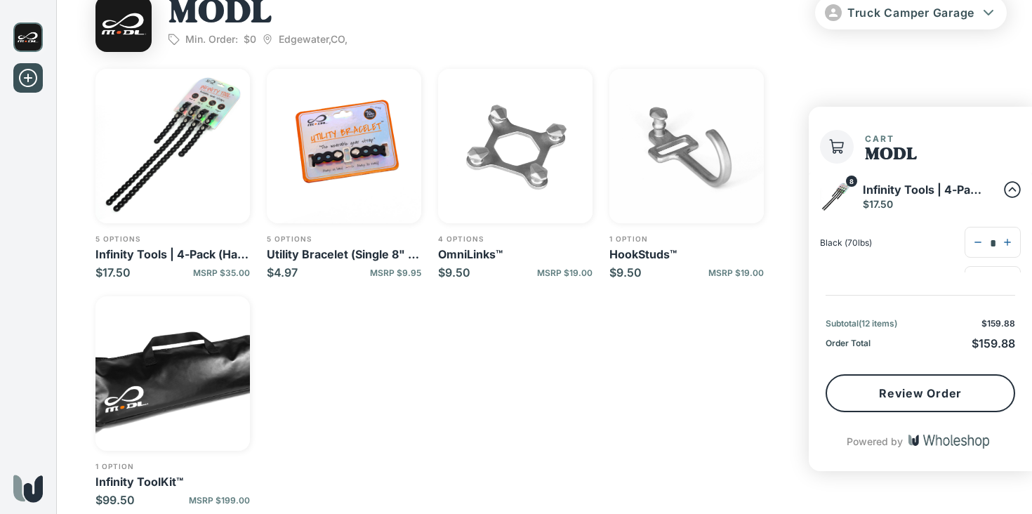
click at [349, 156] on img "button" at bounding box center [344, 146] width 154 height 154
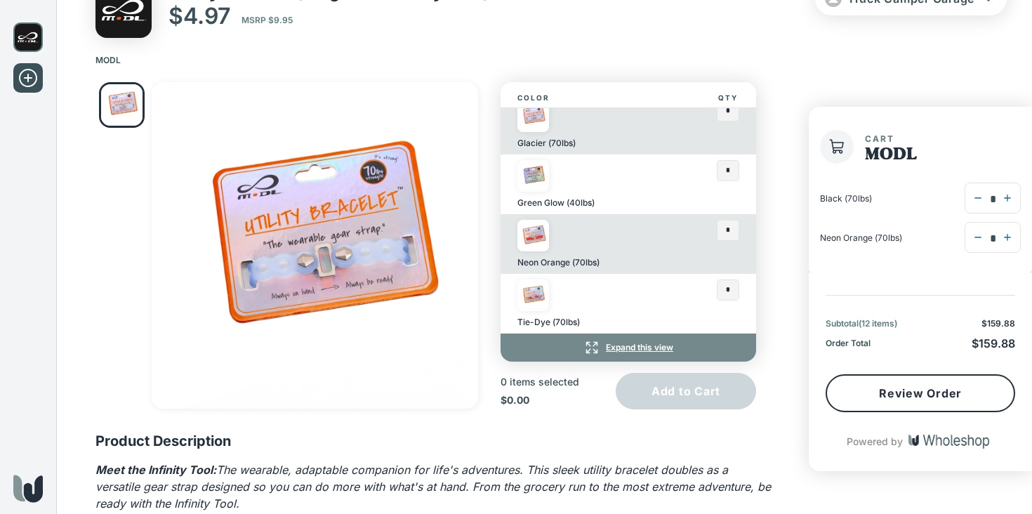
scroll to position [43, 0]
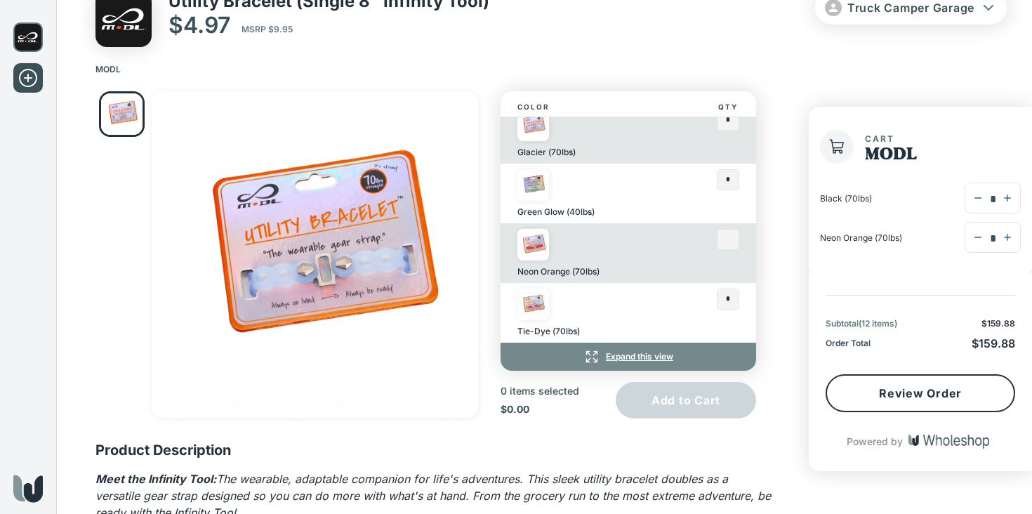
click at [733, 230] on input "text" at bounding box center [727, 240] width 21 height 20
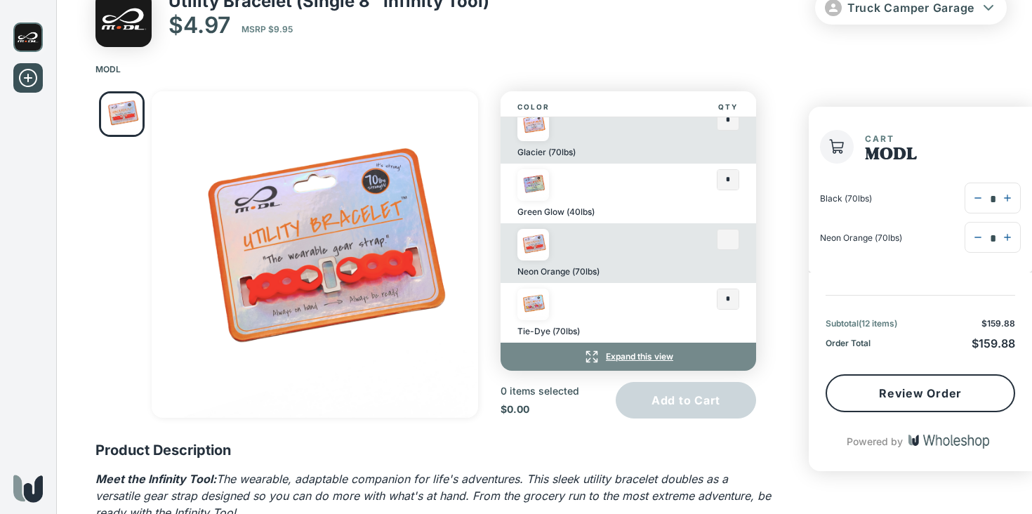
type input "*"
click at [726, 300] on input "text" at bounding box center [727, 299] width 21 height 20
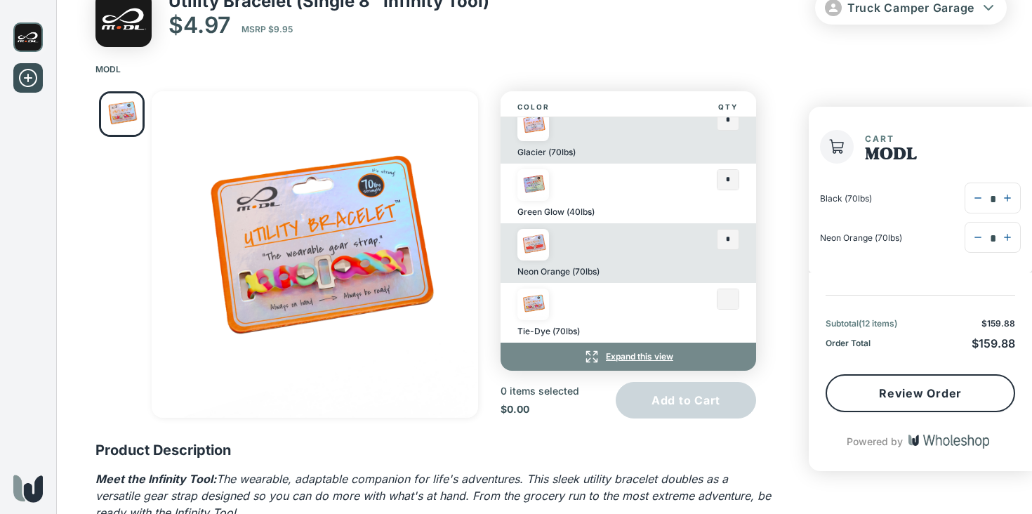
type input "*"
click at [729, 238] on input "text" at bounding box center [727, 240] width 21 height 20
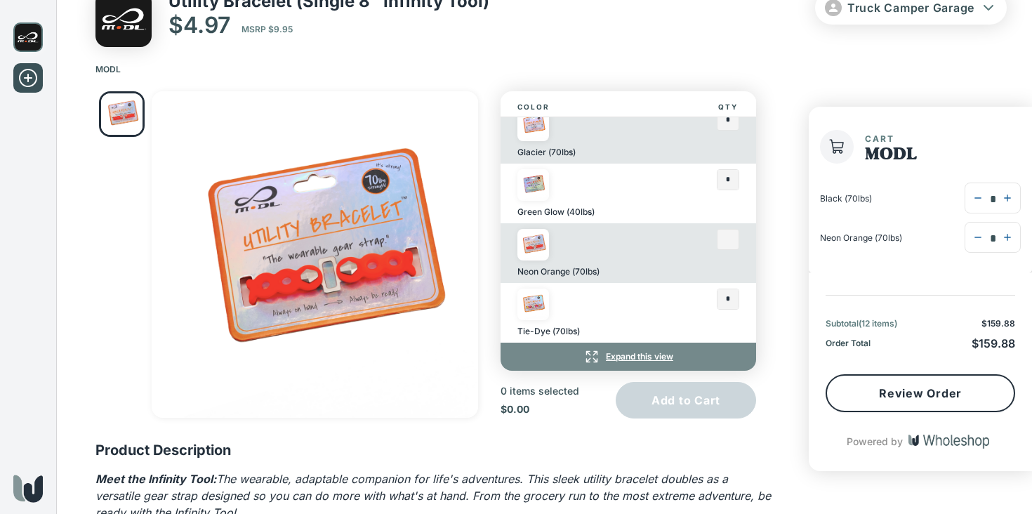
type input "*"
click at [733, 178] on input "text" at bounding box center [727, 180] width 21 height 20
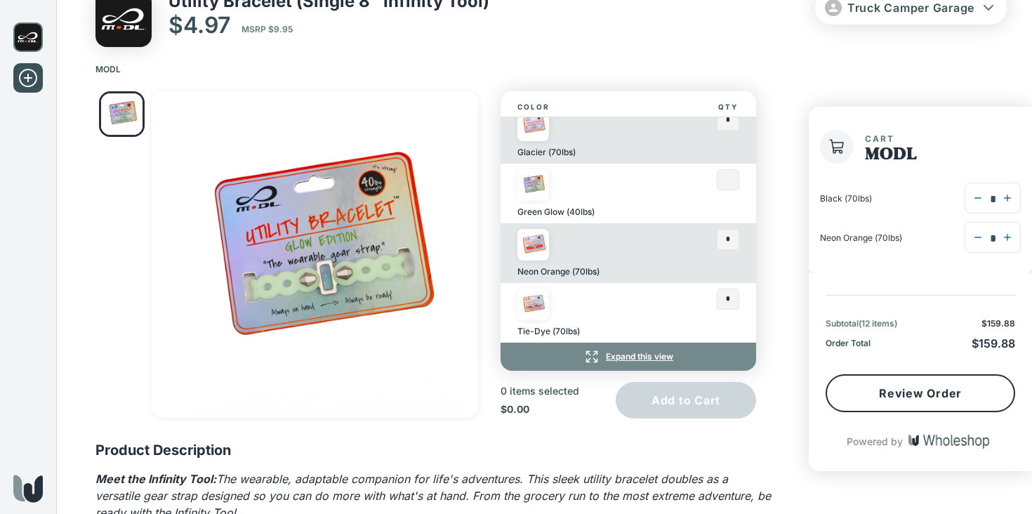
scroll to position [44, 0]
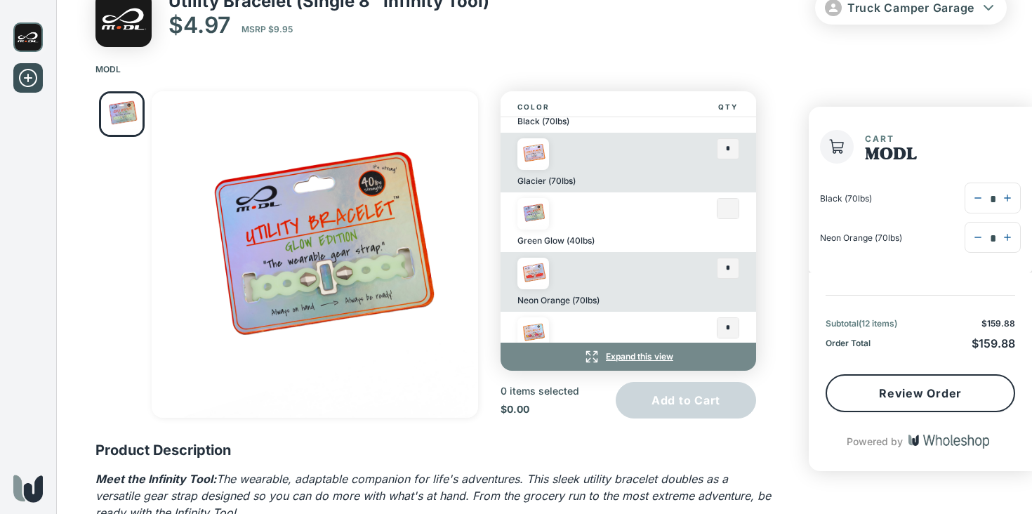
type input "*"
click at [774, 218] on div "Color Qty Black (70lbs) * Glacier (70lbs) * Green Glow (40lbs) * Neon Orange (7…" at bounding box center [426, 426] width 740 height 693
click at [730, 208] on input "text" at bounding box center [727, 209] width 21 height 20
click at [776, 240] on div "Color Qty Black (70lbs) * Glacier (70lbs) * Green Glow (40lbs) * Neon Orange (7…" at bounding box center [426, 426] width 740 height 693
click at [733, 393] on button "Add to Cart" at bounding box center [686, 400] width 140 height 36
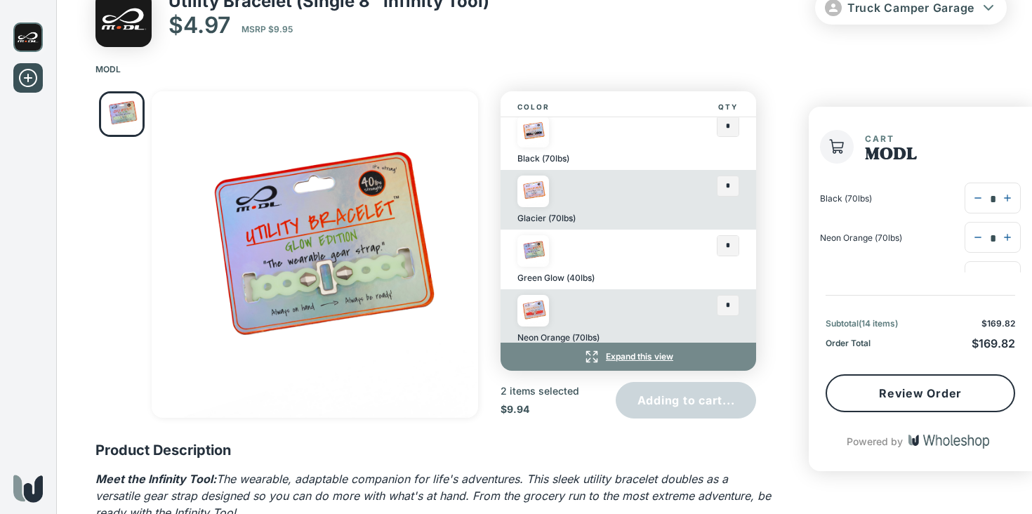
scroll to position [4, 0]
type input "*"
click at [732, 186] on input "text" at bounding box center [727, 189] width 21 height 20
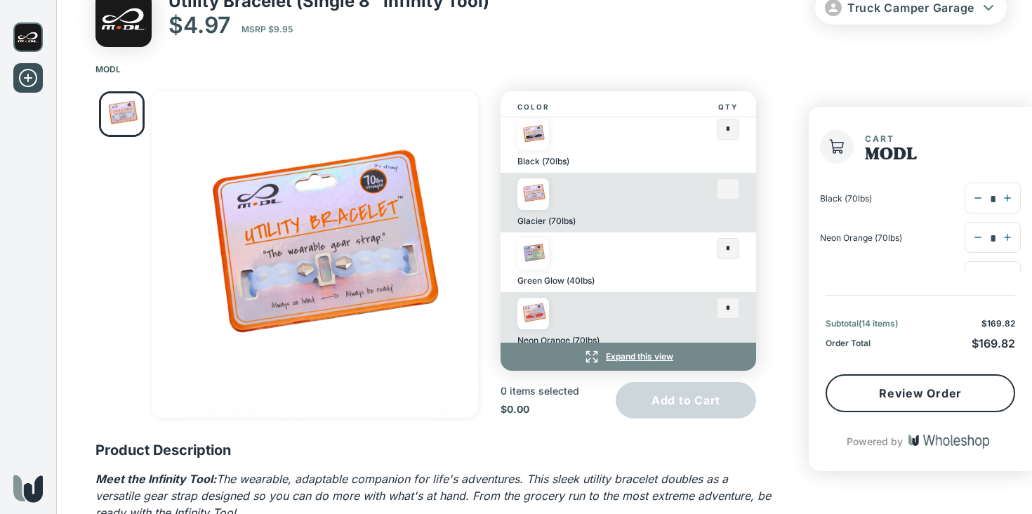
scroll to position [0, 0]
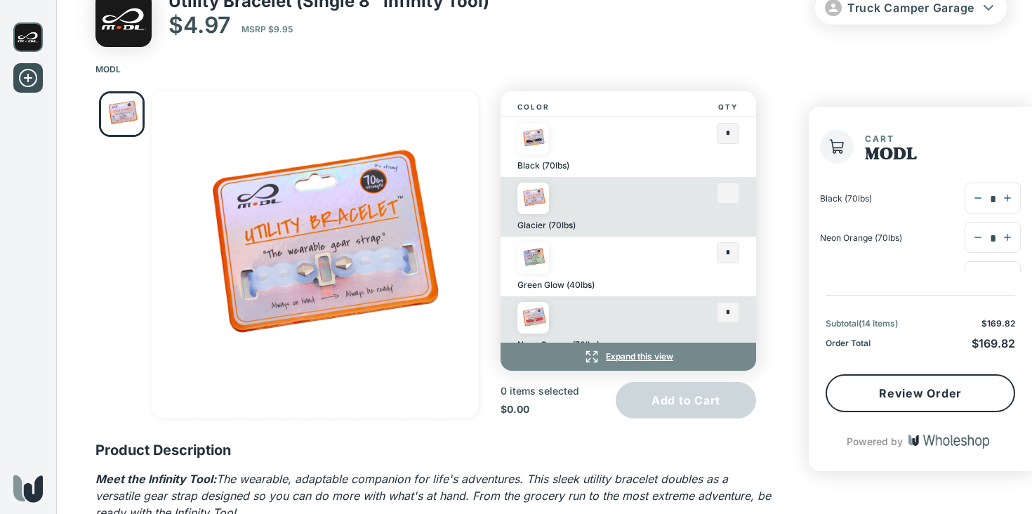
type input "*"
click at [26, 33] on img at bounding box center [27, 36] width 29 height 29
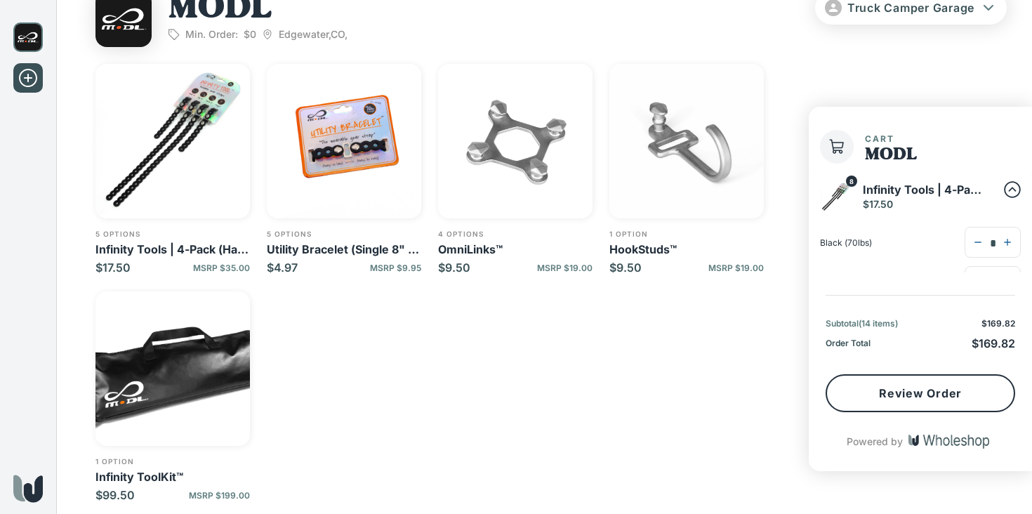
click at [206, 144] on img "button" at bounding box center [172, 141] width 154 height 154
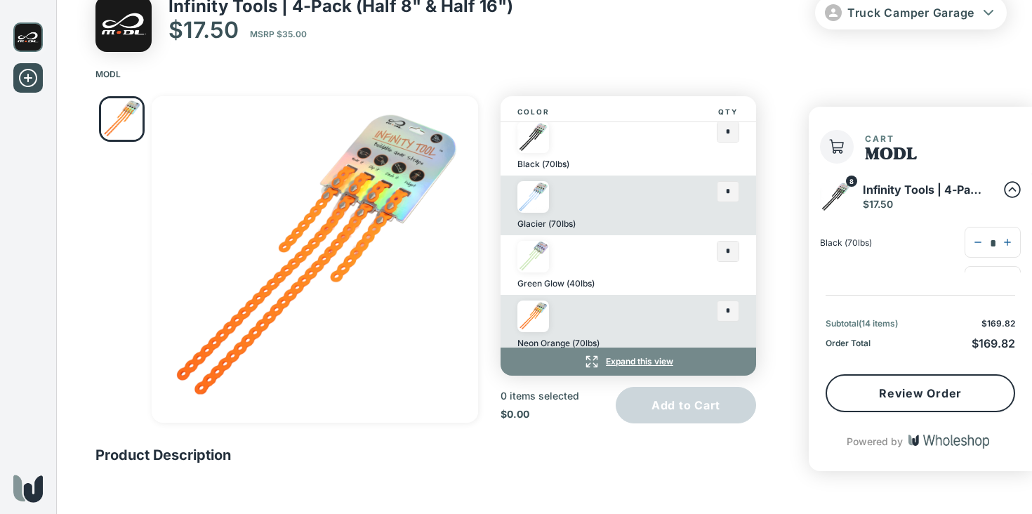
scroll to position [8, 0]
click at [726, 250] on input "text" at bounding box center [727, 249] width 21 height 20
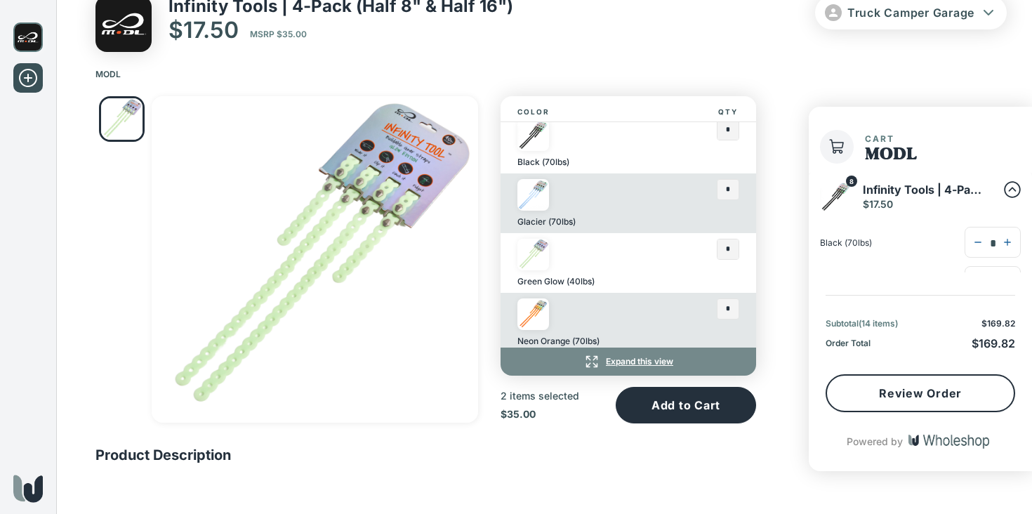
click at [793, 263] on div "Color Qty Black (70lbs) * Glacier (70lbs) * Green Glow (40lbs) * Neon Orange (7…" at bounding box center [426, 288] width 740 height 407
click at [706, 397] on button "Add to Cart" at bounding box center [686, 405] width 140 height 36
type input "*"
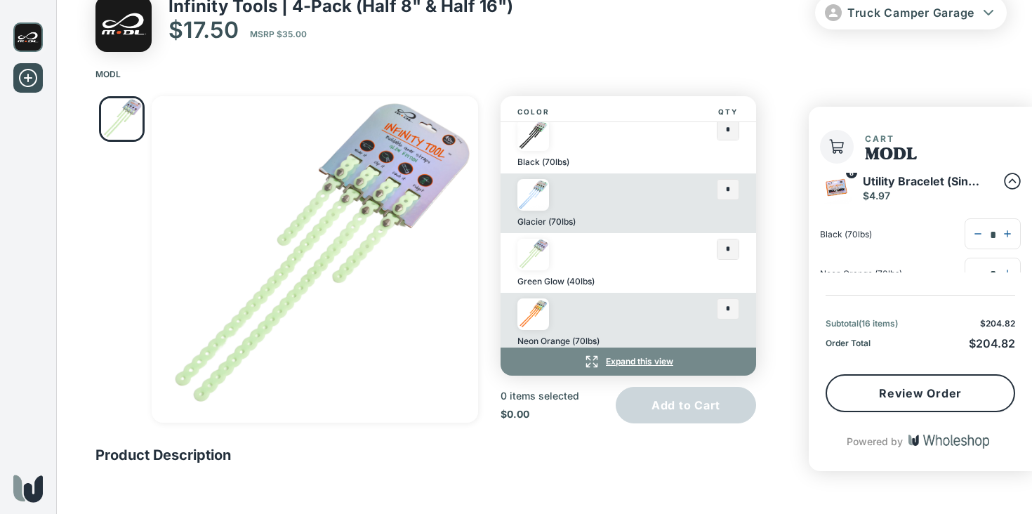
scroll to position [292, 0]
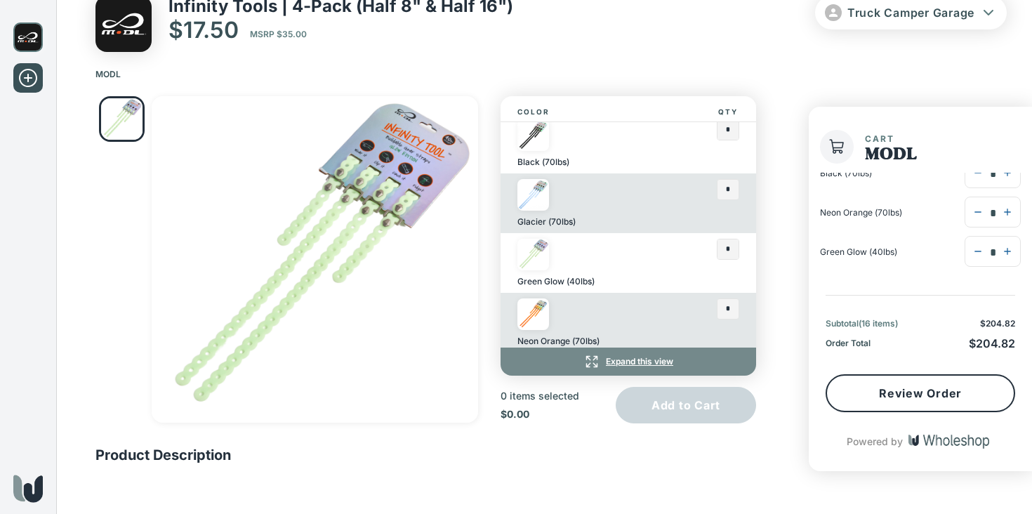
click at [972, 255] on icon "button" at bounding box center [977, 251] width 11 height 11
type input "*"
click at [972, 253] on icon "button" at bounding box center [977, 251] width 11 height 11
type input "*"
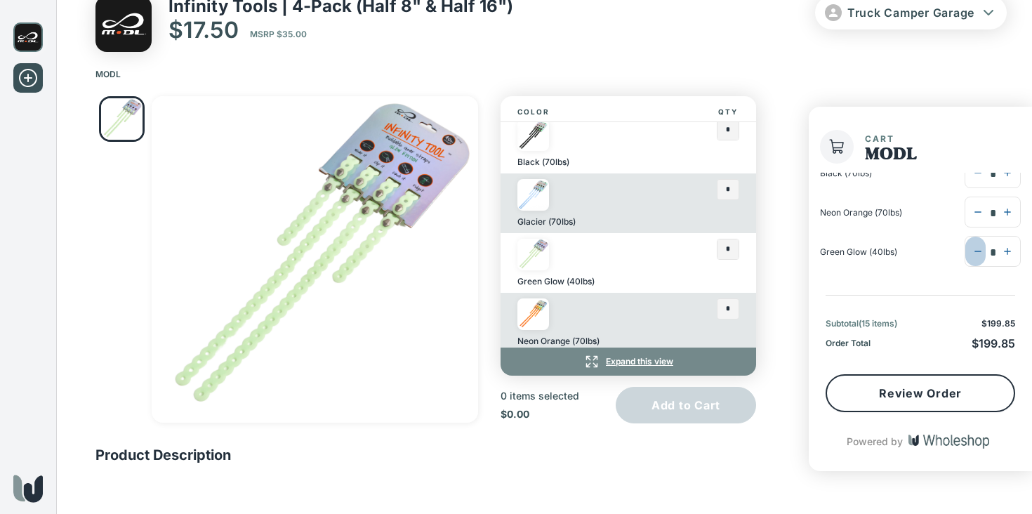
type input "*"
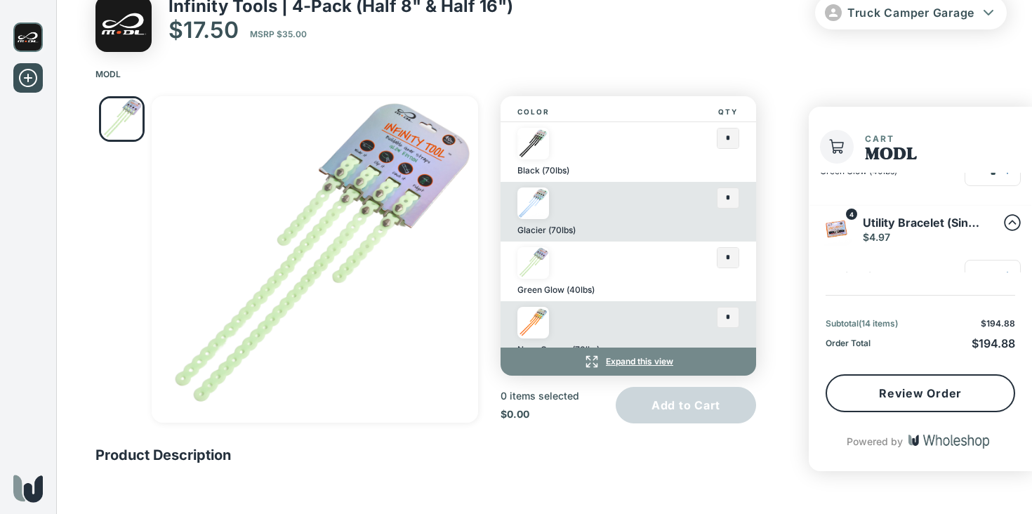
click at [131, 25] on img at bounding box center [123, 24] width 56 height 56
click at [180, 4] on p "Infinity Tools | 4-Pack (Half 8" & Half 16")" at bounding box center [340, 6] width 345 height 20
click at [29, 18] on div at bounding box center [28, 37] width 56 height 41
click at [29, 36] on div at bounding box center [516, 257] width 1032 height 514
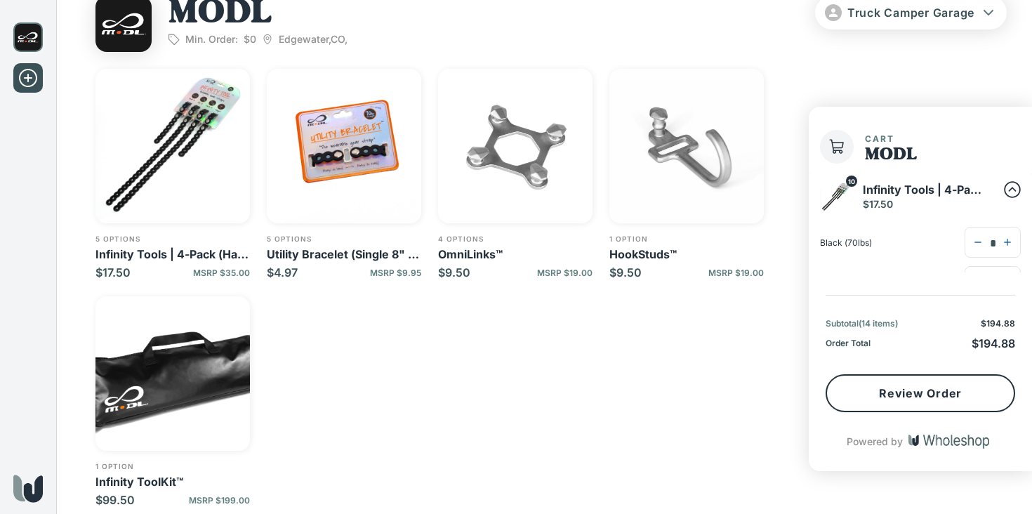
click at [366, 146] on img "button" at bounding box center [344, 146] width 154 height 154
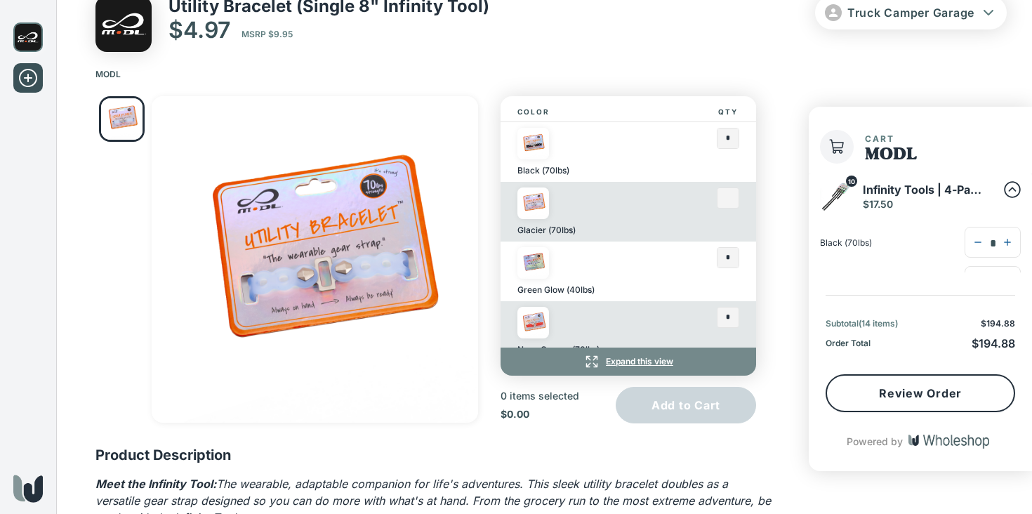
click at [728, 195] on input "text" at bounding box center [727, 198] width 21 height 20
click at [733, 197] on input "text" at bounding box center [727, 198] width 21 height 20
click at [700, 389] on button "Add to Cart" at bounding box center [686, 405] width 140 height 36
type input "*"
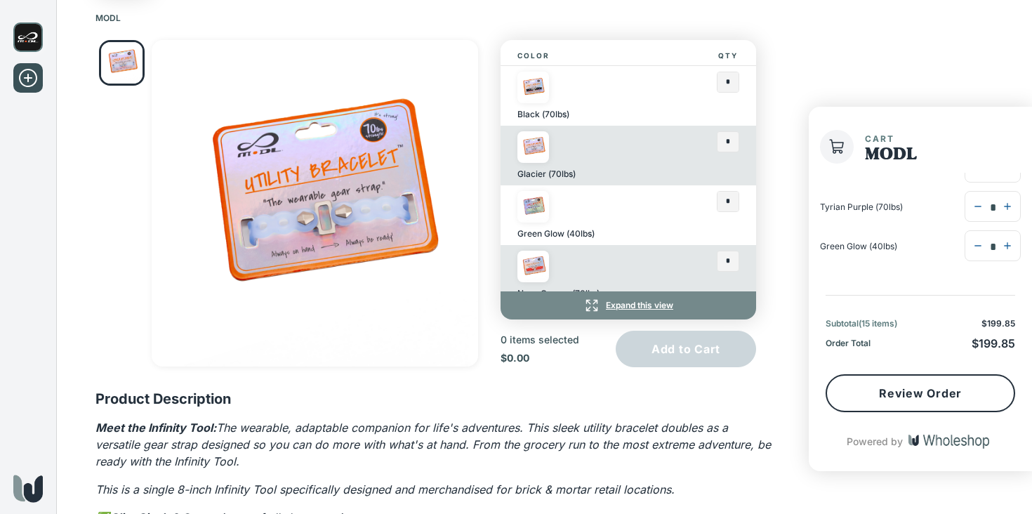
scroll to position [121, 0]
click at [972, 241] on icon "button" at bounding box center [977, 239] width 11 height 11
type input "*"
click at [972, 241] on icon "button" at bounding box center [977, 239] width 11 height 11
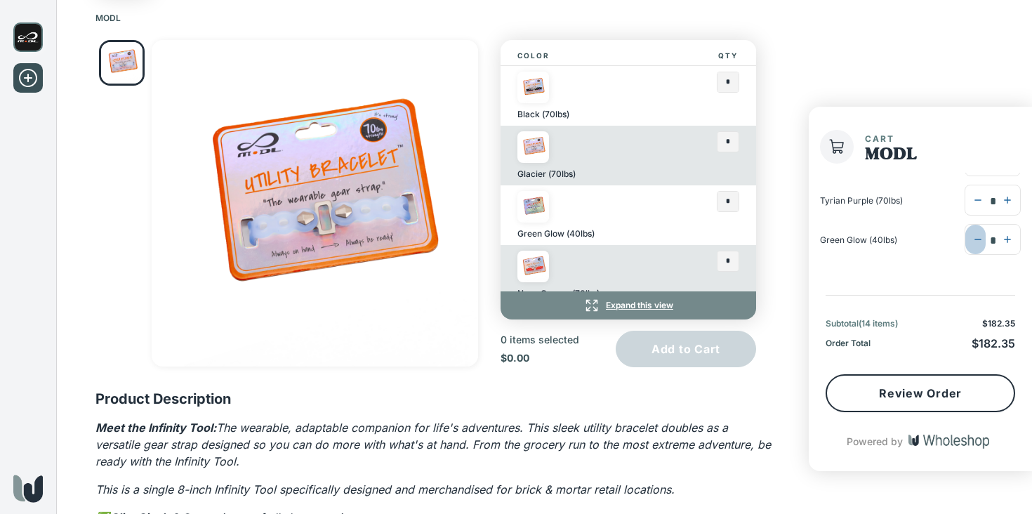
type input "*"
click at [1007, 193] on icon at bounding box center [1012, 189] width 17 height 17
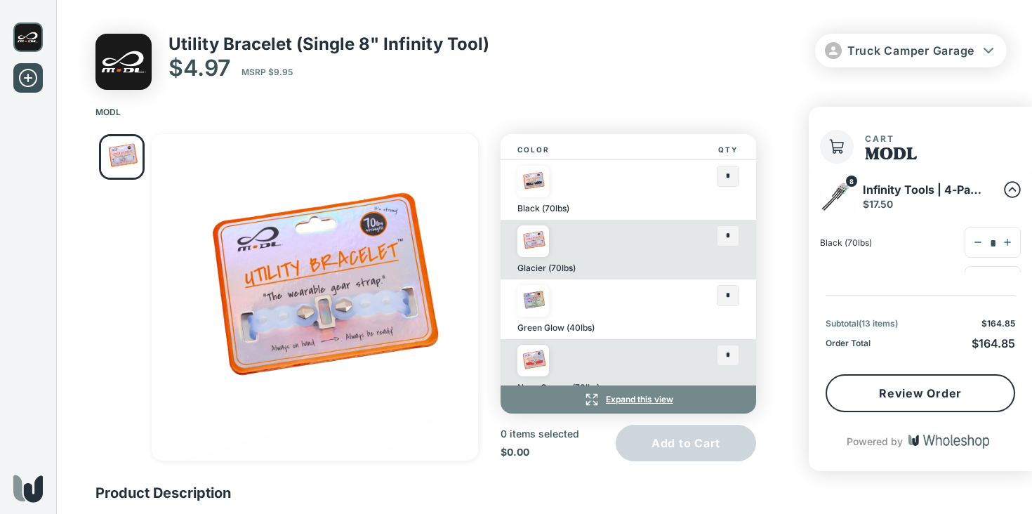
click at [857, 190] on div "8 Infinity Tools | 4-Pack (Half 8" & Half 16") $17.50" at bounding box center [901, 197] width 163 height 32
click at [118, 70] on img at bounding box center [123, 62] width 56 height 56
click at [212, 46] on p "Utility Bracelet (Single 8" Infinity Tool)" at bounding box center [328, 44] width 321 height 20
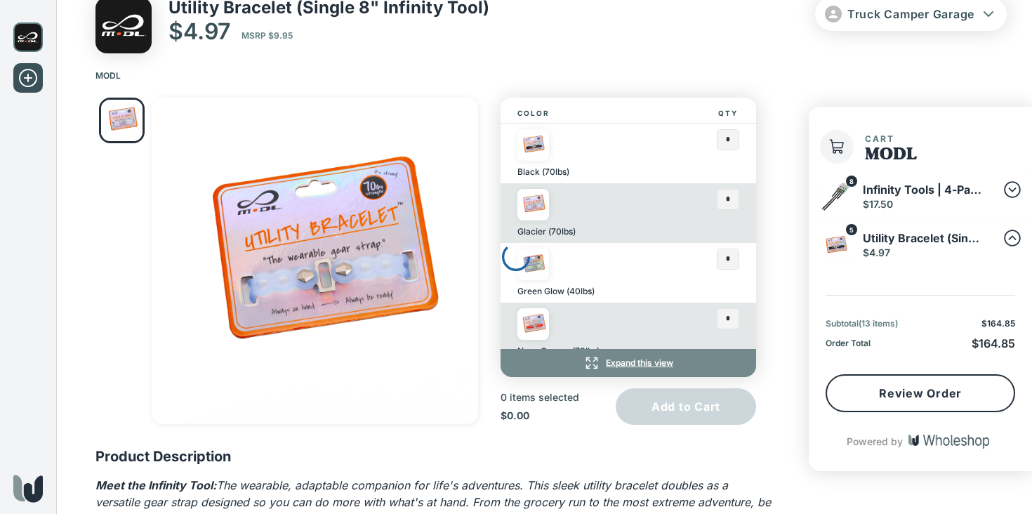
scroll to position [38, 0]
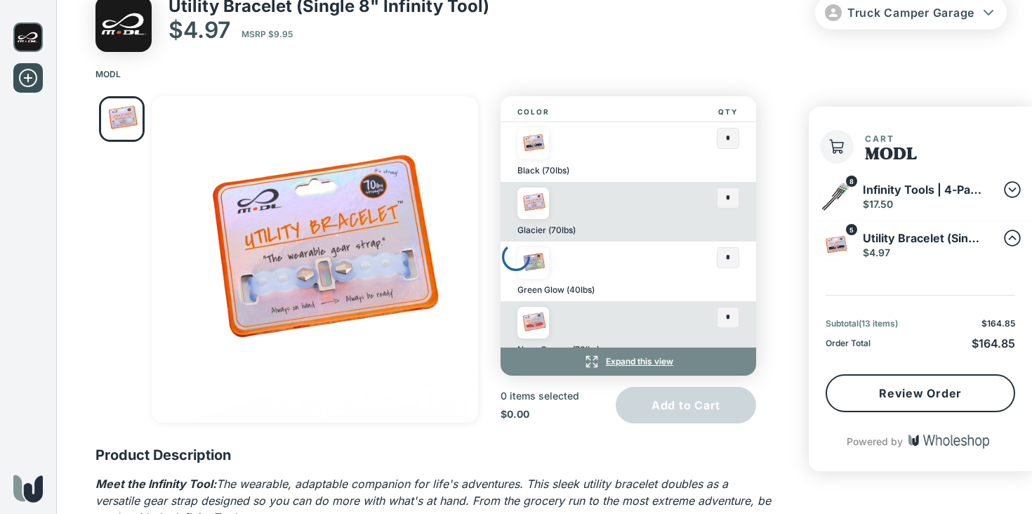
click at [36, 43] on div at bounding box center [516, 257] width 1032 height 514
click at [27, 34] on div at bounding box center [516, 257] width 1032 height 514
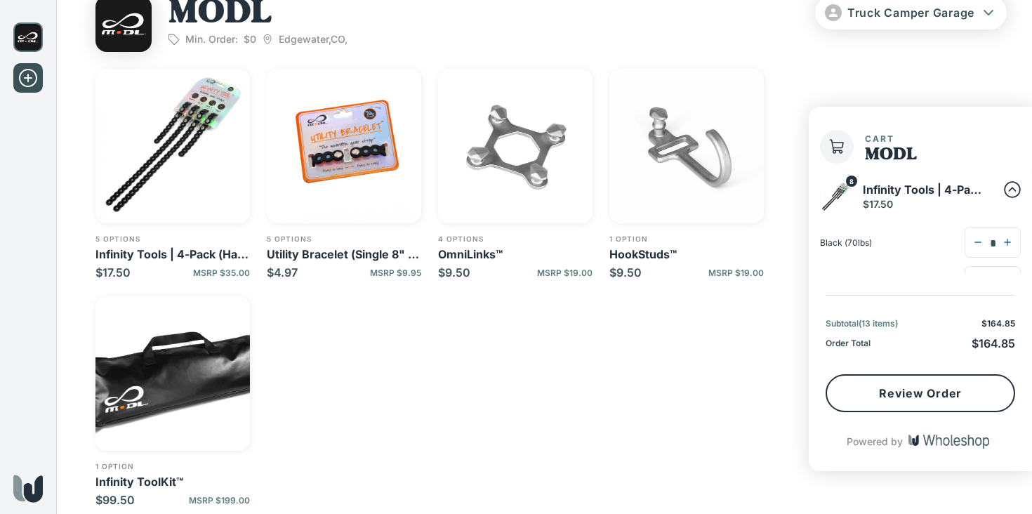
click at [201, 391] on img "button" at bounding box center [172, 373] width 154 height 154
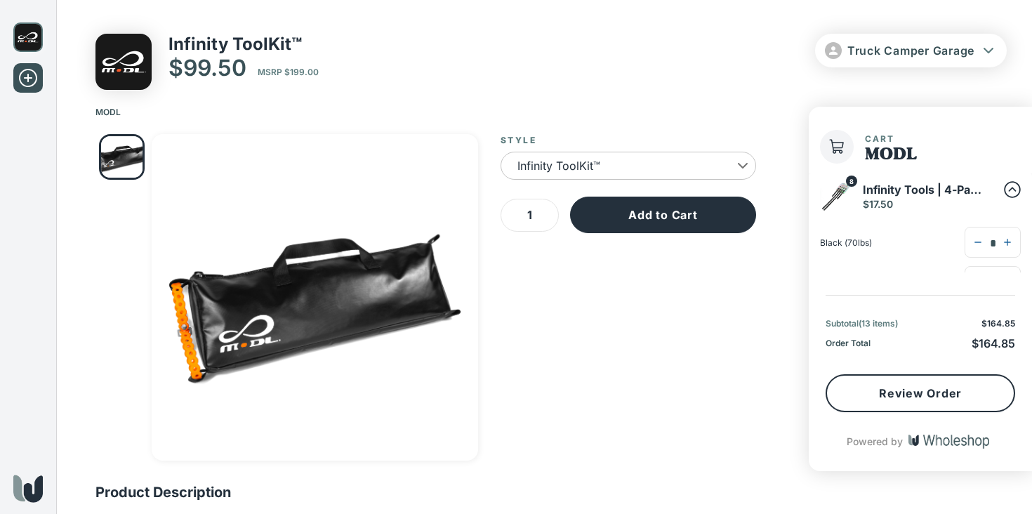
click at [618, 173] on body "**********" at bounding box center [516, 461] width 1032 height 922
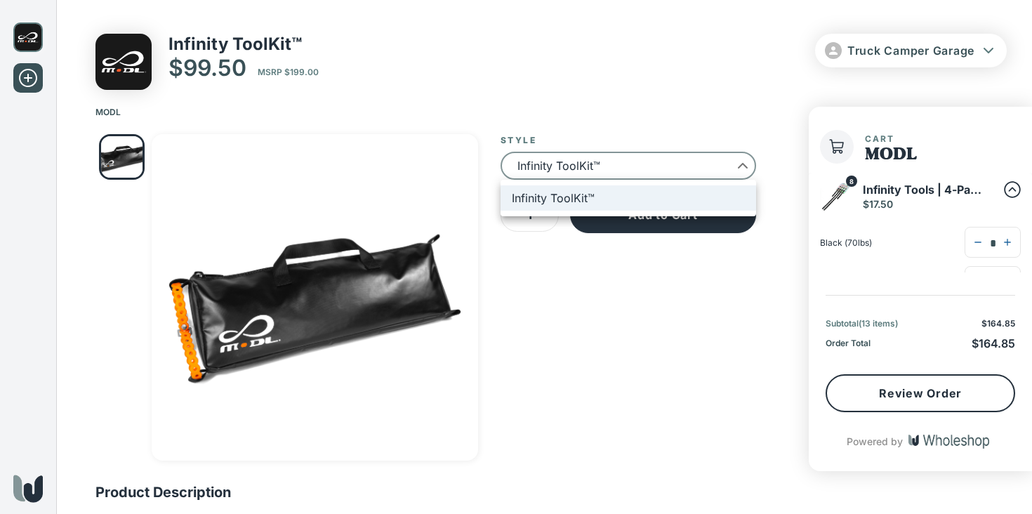
click at [470, 133] on div at bounding box center [516, 257] width 1032 height 514
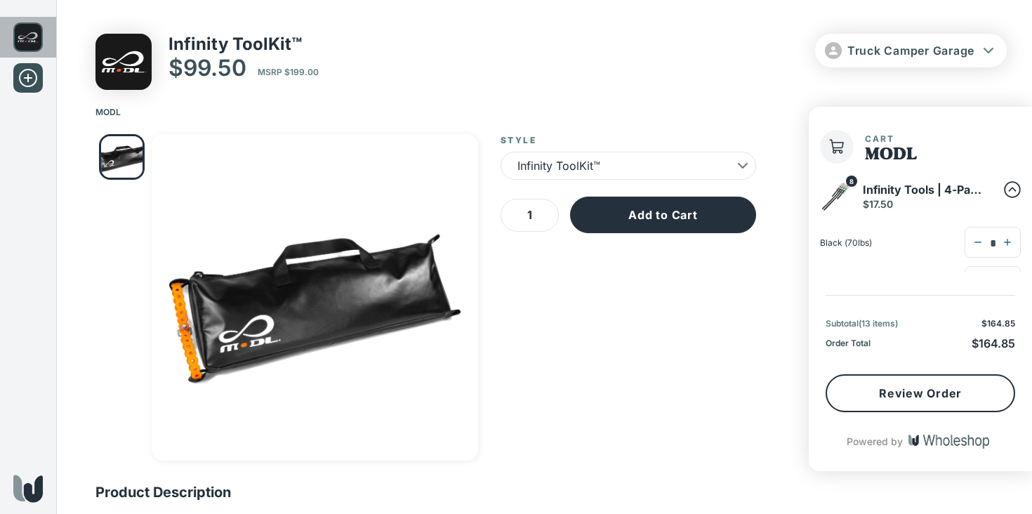
click at [27, 39] on img at bounding box center [27, 36] width 29 height 29
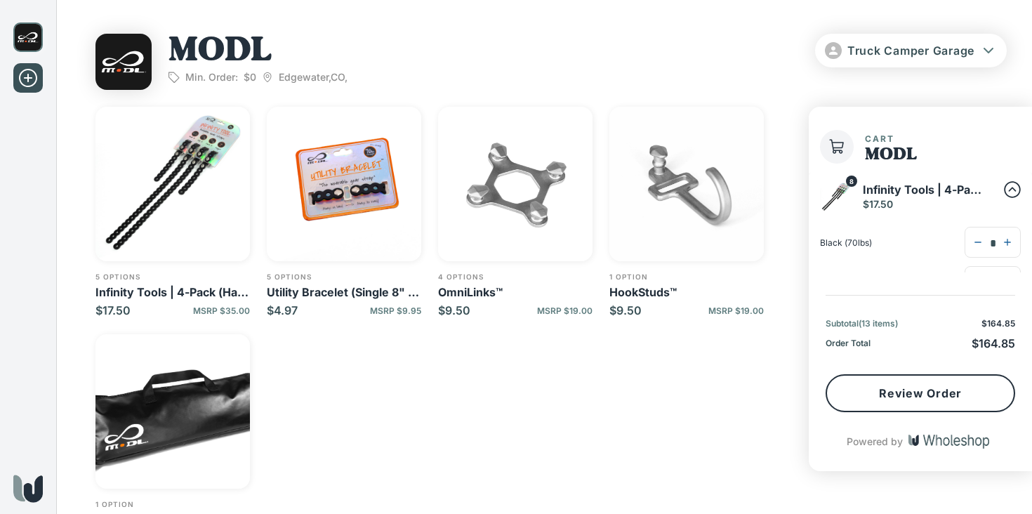
click at [223, 173] on img "button" at bounding box center [172, 184] width 154 height 154
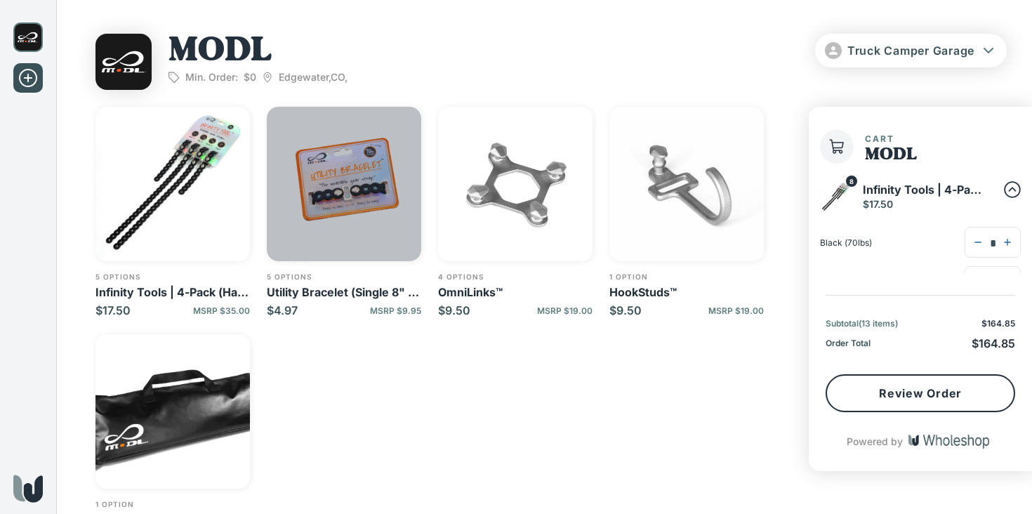
click at [371, 183] on img "button" at bounding box center [344, 184] width 154 height 154
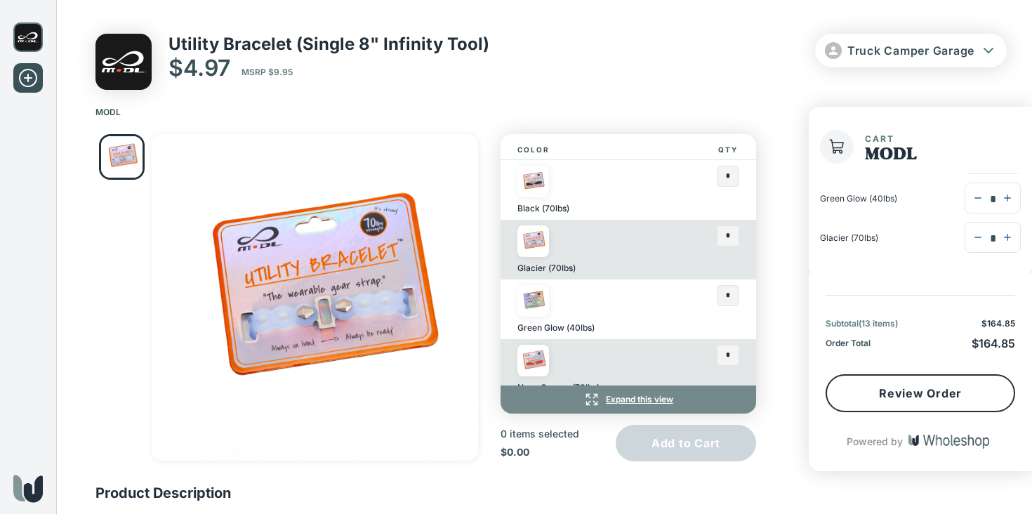
scroll to position [323, 0]
click at [974, 260] on icon "button" at bounding box center [977, 259] width 6 height 1
type input "*"
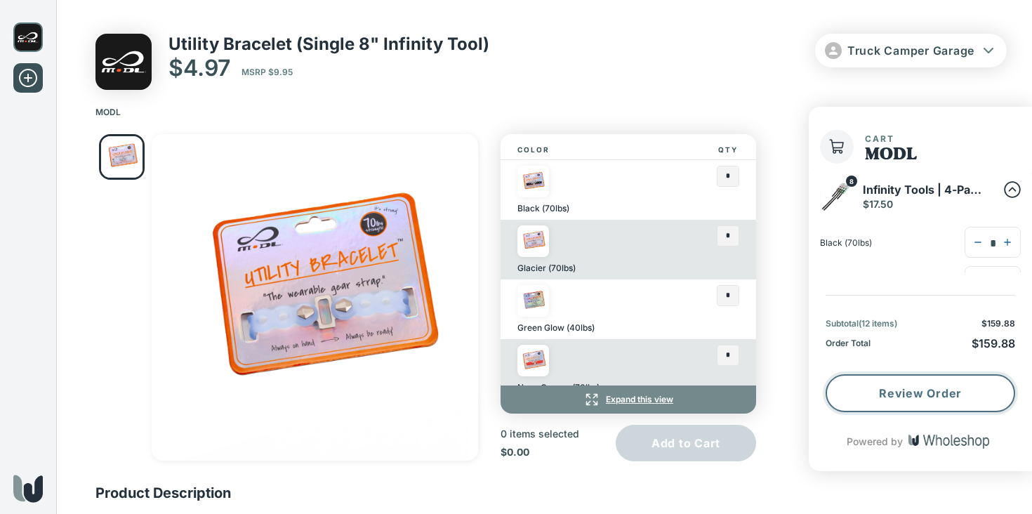
click at [927, 392] on button "Review Order" at bounding box center [919, 393] width 189 height 38
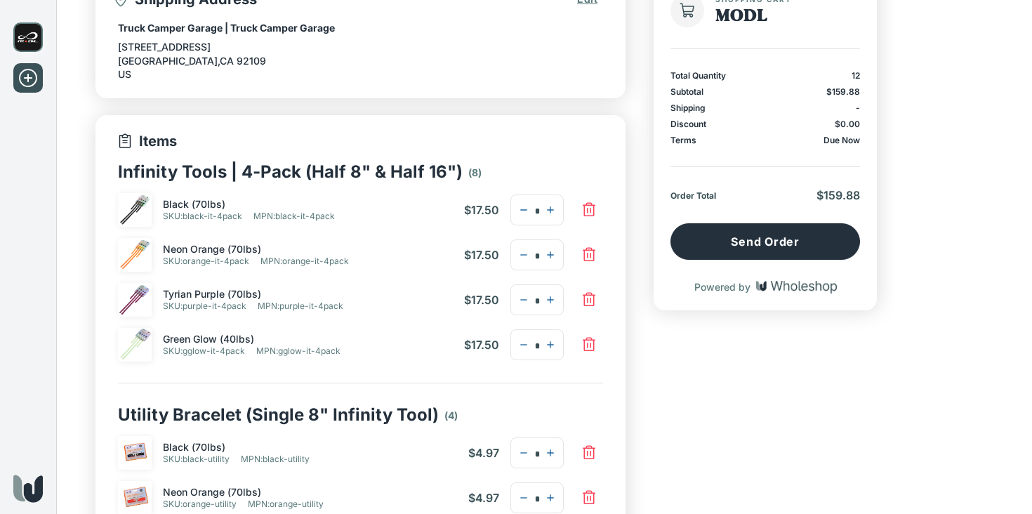
scroll to position [167, 0]
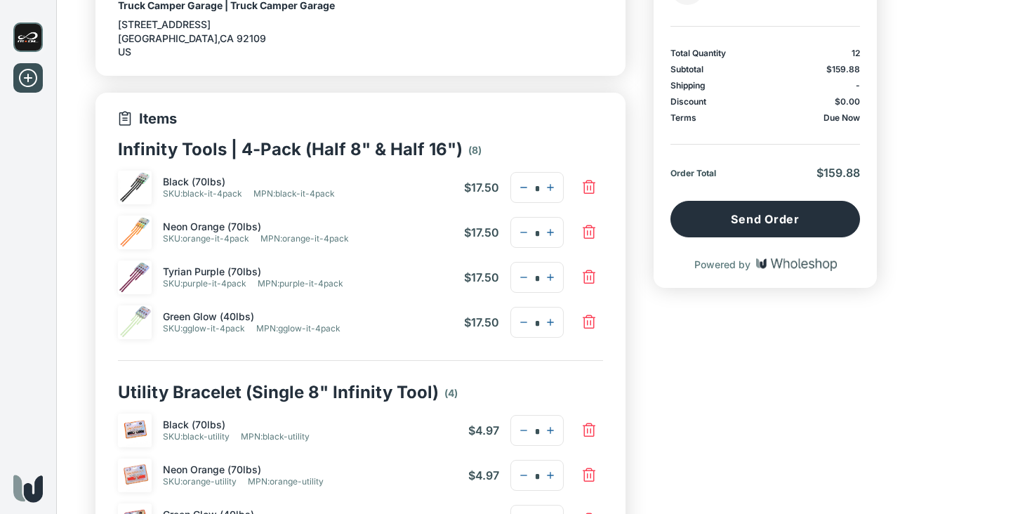
click at [592, 322] on icon "button" at bounding box center [588, 322] width 17 height 17
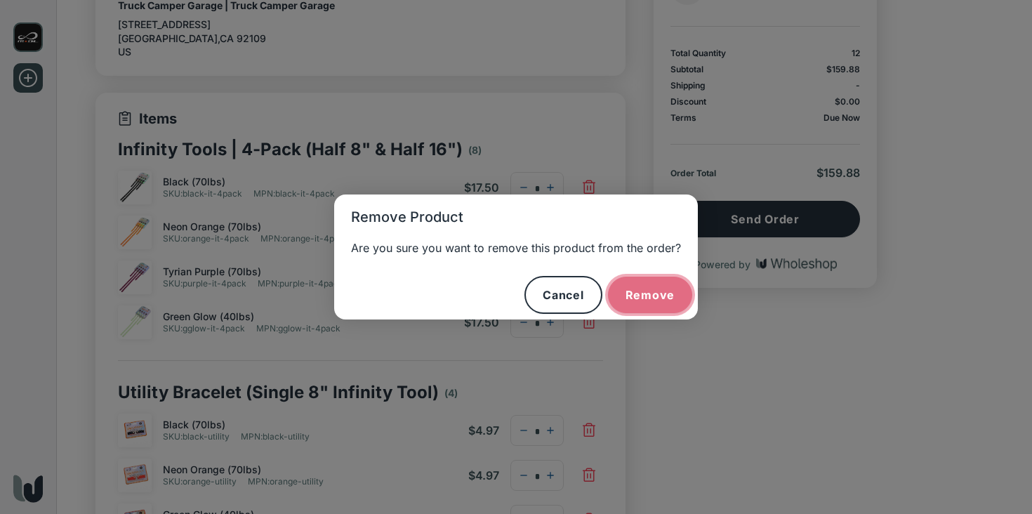
click at [661, 292] on button "Remove" at bounding box center [650, 295] width 85 height 36
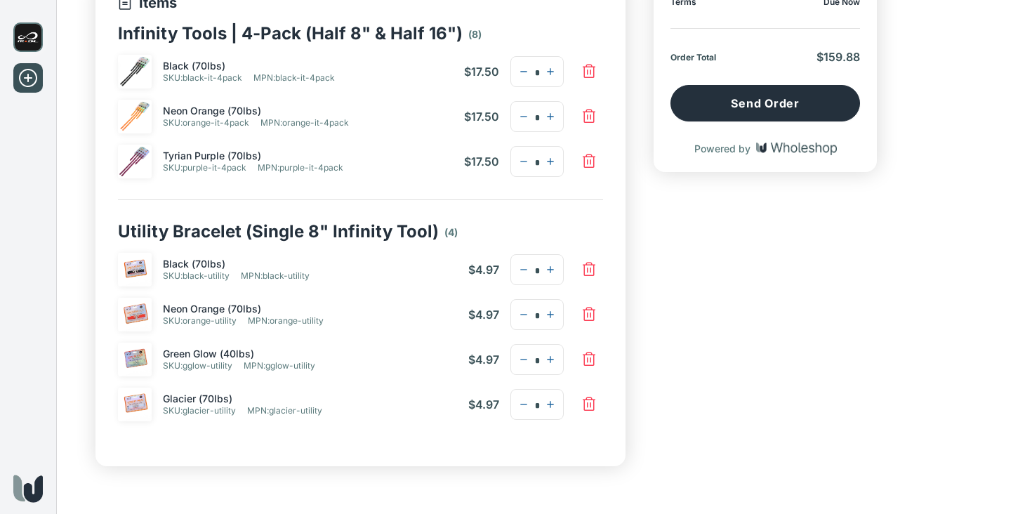
scroll to position [303, 0]
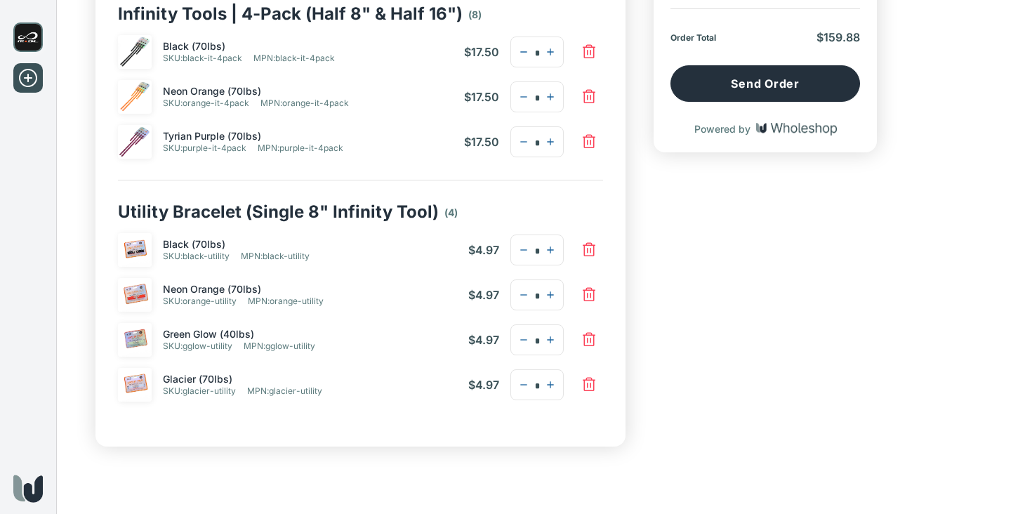
click at [587, 341] on icon "button" at bounding box center [588, 339] width 17 height 17
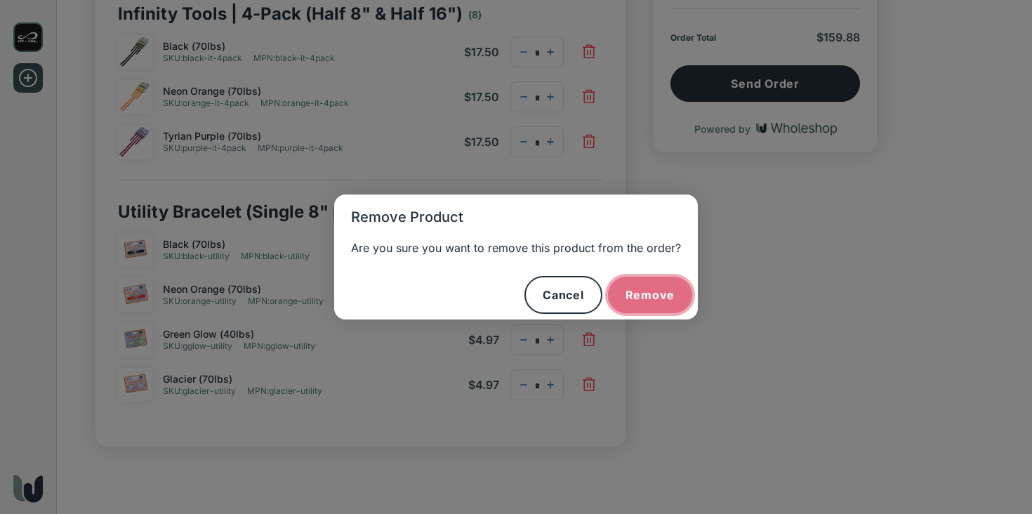
click at [641, 293] on button "Remove" at bounding box center [650, 295] width 85 height 36
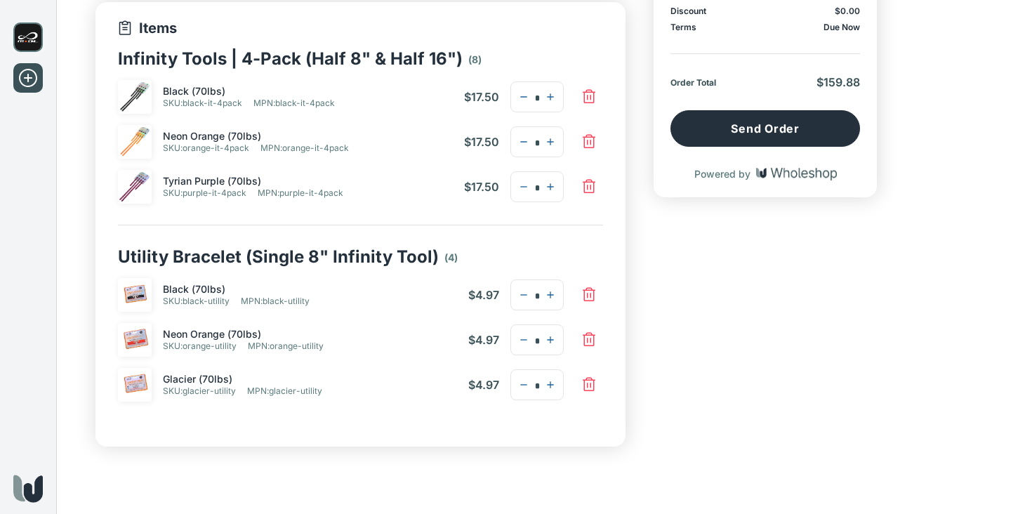
scroll to position [258, 0]
click at [585, 380] on icon "button" at bounding box center [588, 384] width 17 height 17
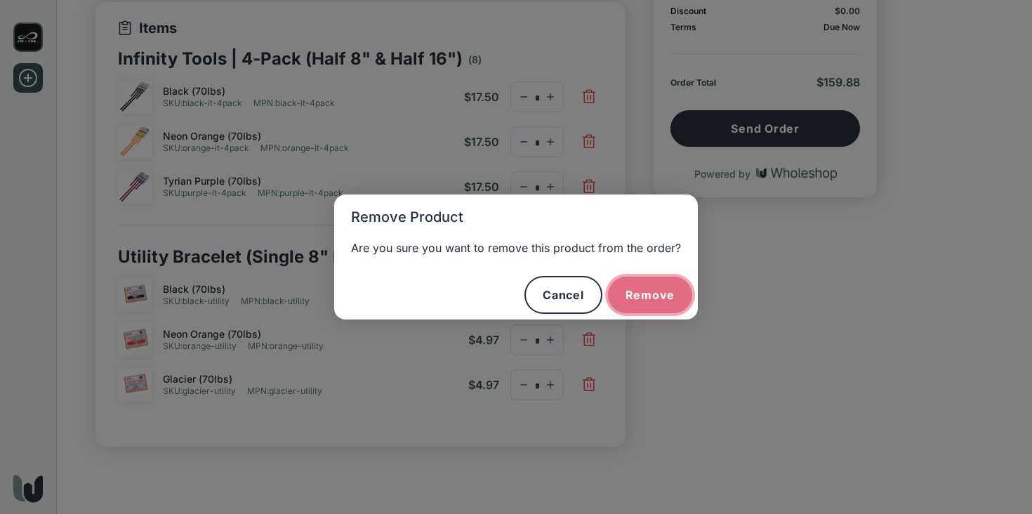
click at [652, 285] on button "Remove" at bounding box center [650, 295] width 85 height 36
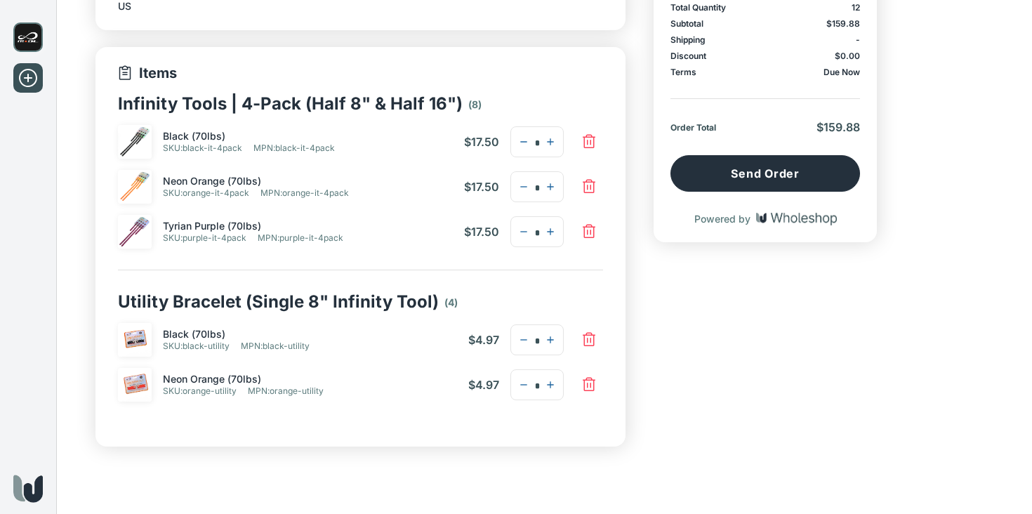
scroll to position [213, 0]
click at [646, 364] on div "Shipping Address Edit Truck Camper Garage | Truck Camper Garage [STREET_ADDRESS…" at bounding box center [543, 174] width 897 height 543
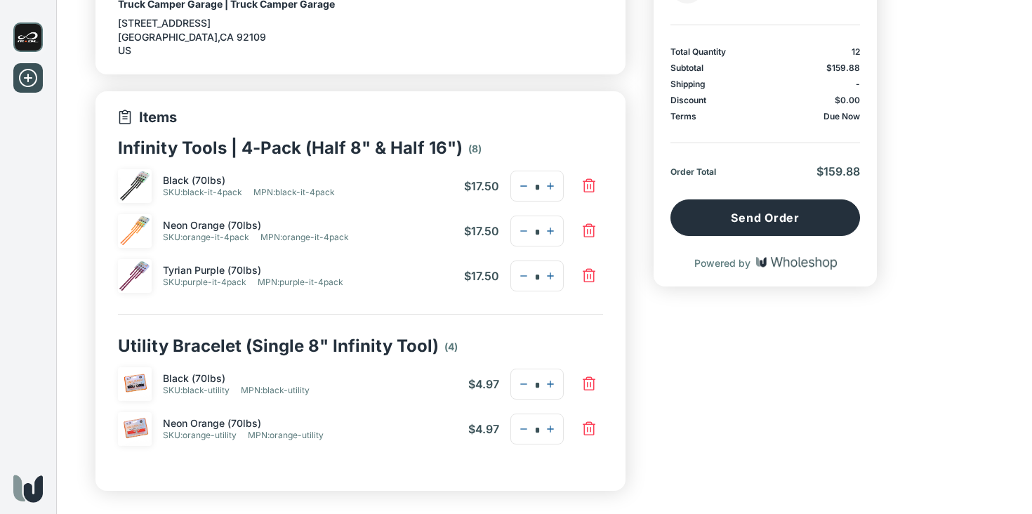
click at [665, 330] on div "Shopping Cart MODL Total Quantity 12 Subtotal $159.88 Shipping - Discount $0.00…" at bounding box center [764, 218] width 223 height 543
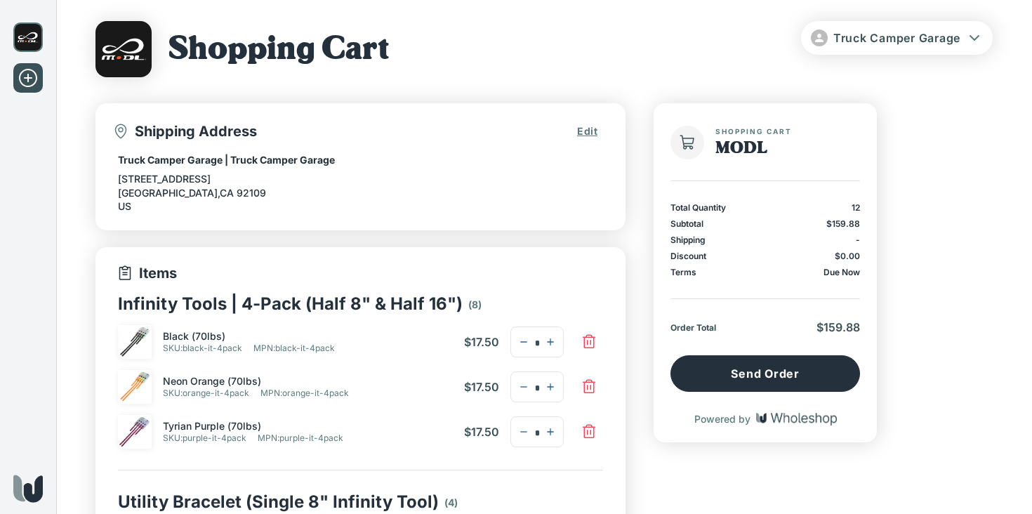
scroll to position [0, 0]
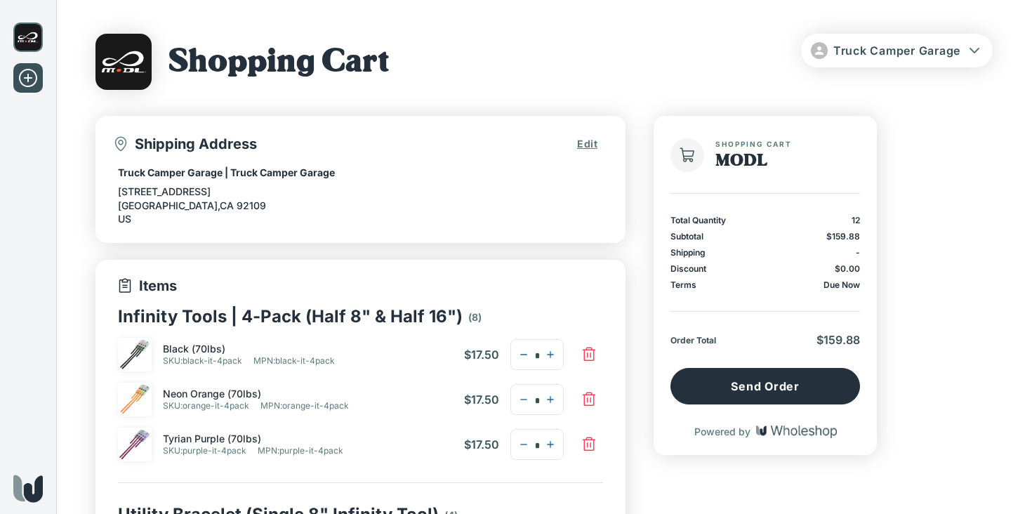
click at [633, 293] on div "Shipping Address Edit Truck Camper Garage | Truck Camper Garage [STREET_ADDRESS…" at bounding box center [543, 387] width 897 height 543
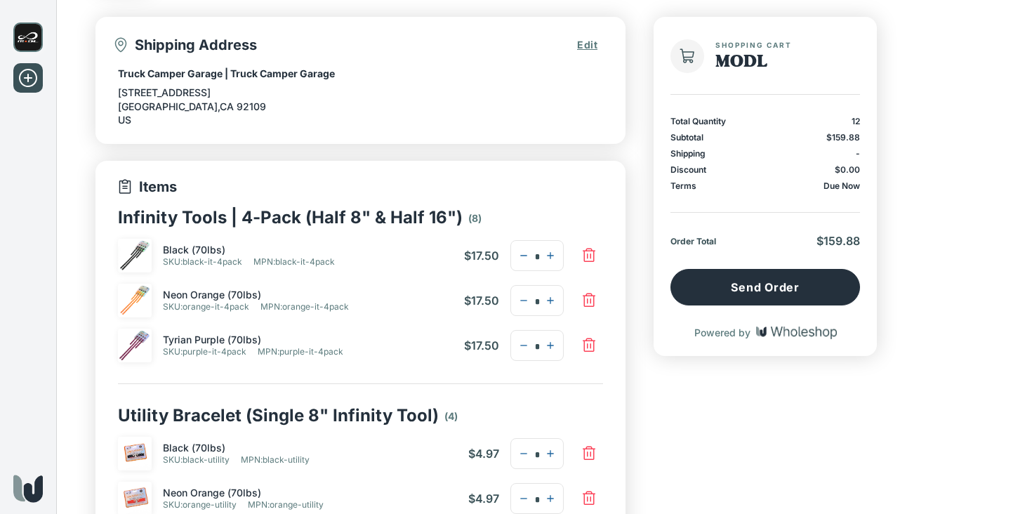
click at [638, 402] on div "Shipping Address Edit Truck Camper Garage | Truck Camper Garage [STREET_ADDRESS…" at bounding box center [543, 288] width 897 height 543
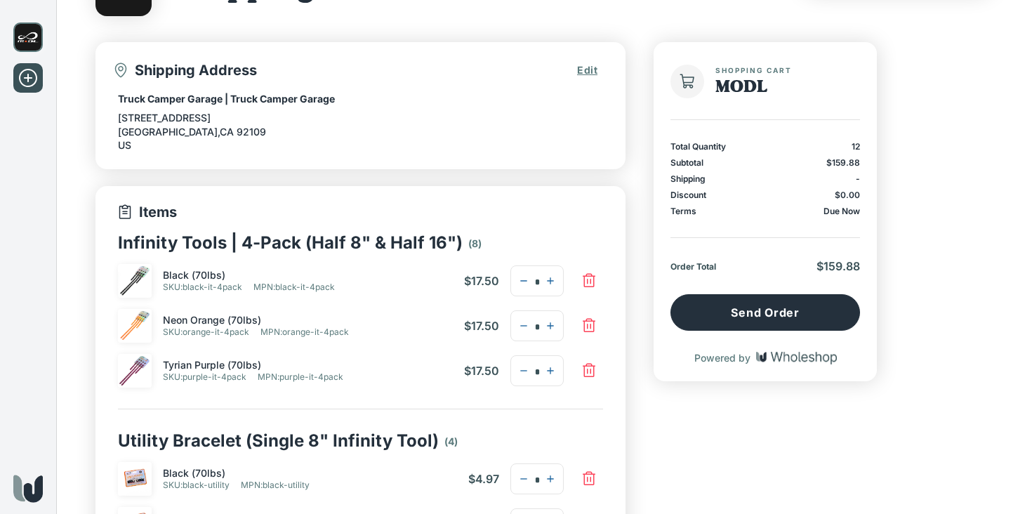
scroll to position [147, 0]
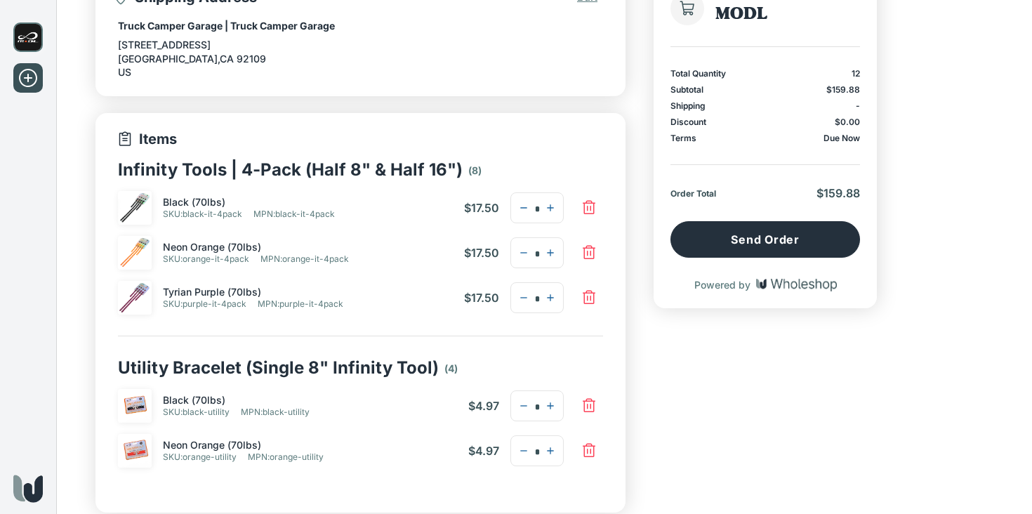
click at [684, 405] on div "Shopping Cart MODL Total Quantity 12 Subtotal $159.88 Shipping - Discount $0.00…" at bounding box center [764, 240] width 223 height 543
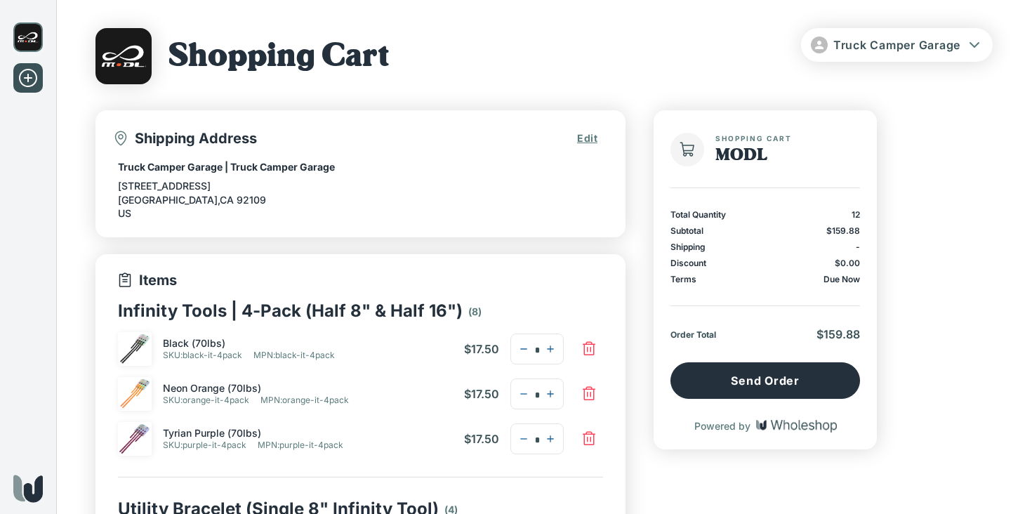
scroll to position [0, 0]
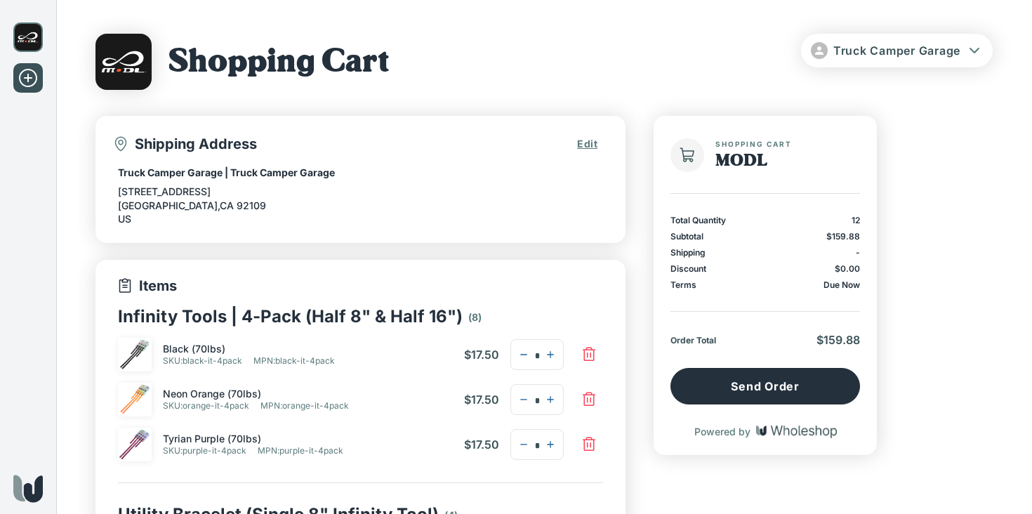
click at [29, 42] on img at bounding box center [27, 36] width 29 height 29
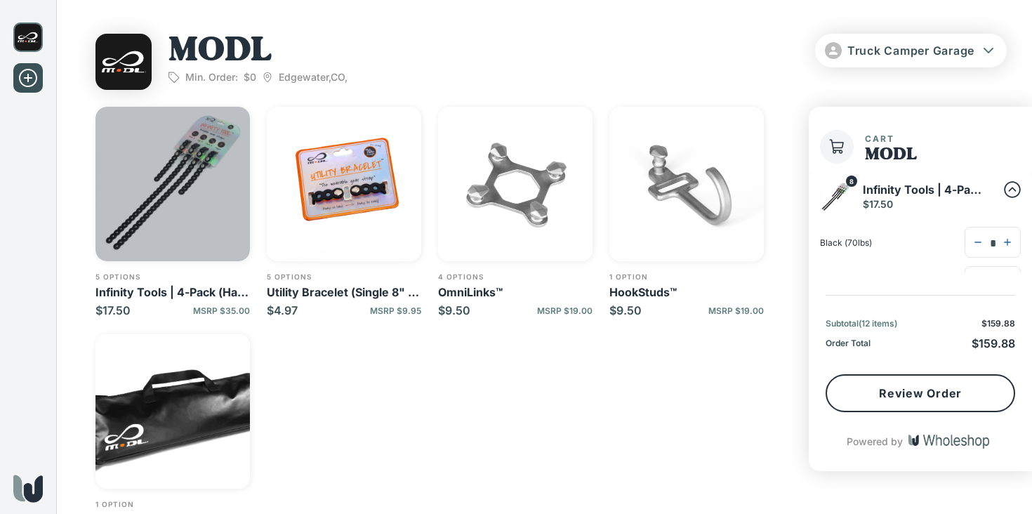
click at [182, 191] on img "button" at bounding box center [172, 184] width 154 height 154
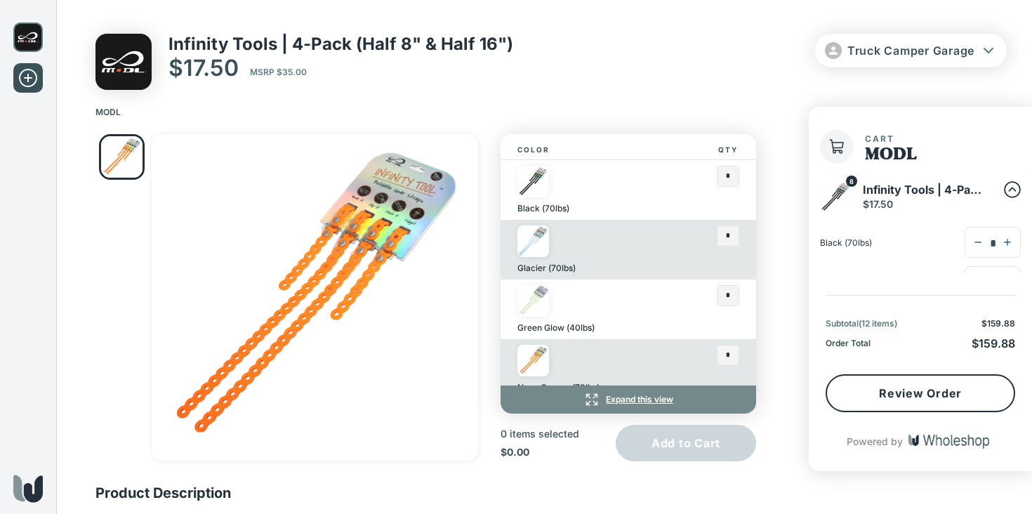
click at [540, 247] on img at bounding box center [533, 241] width 32 height 32
click at [726, 237] on input "text" at bounding box center [727, 236] width 21 height 20
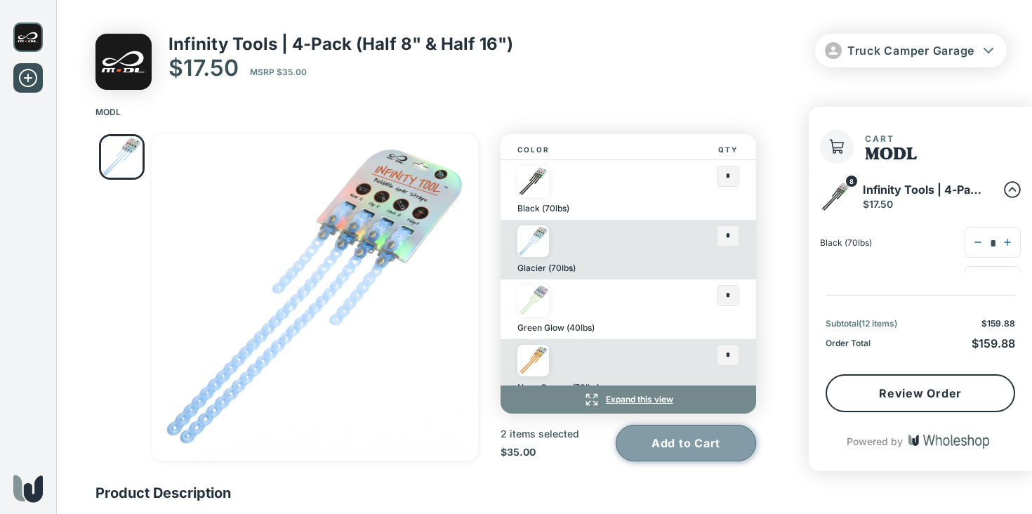
click at [679, 444] on button "Add to Cart" at bounding box center [686, 443] width 140 height 36
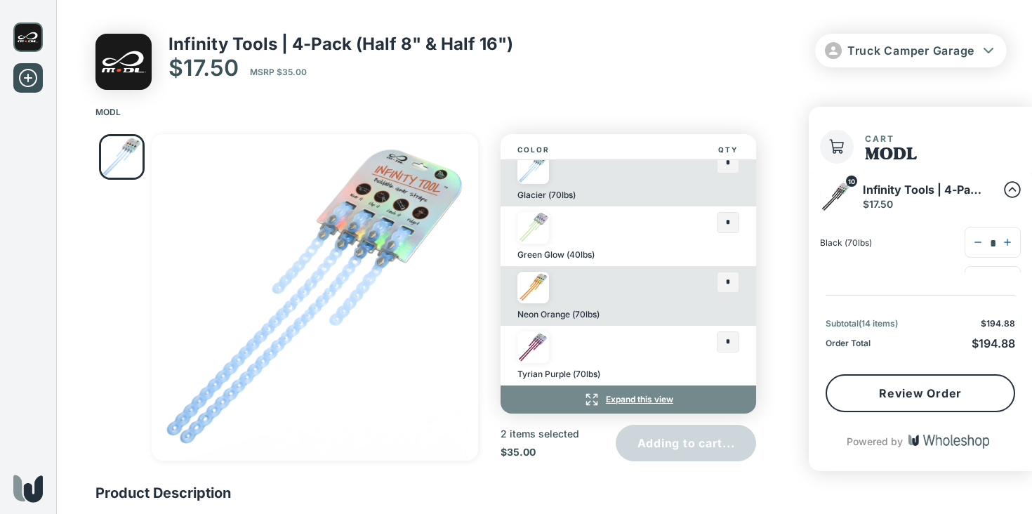
type input "*"
click at [933, 394] on button "Review Order" at bounding box center [919, 393] width 189 height 38
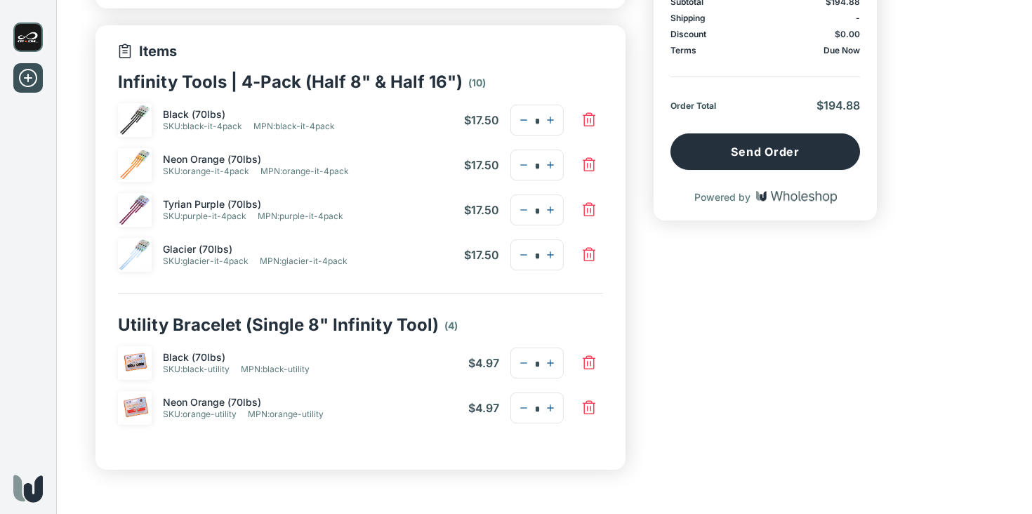
scroll to position [258, 0]
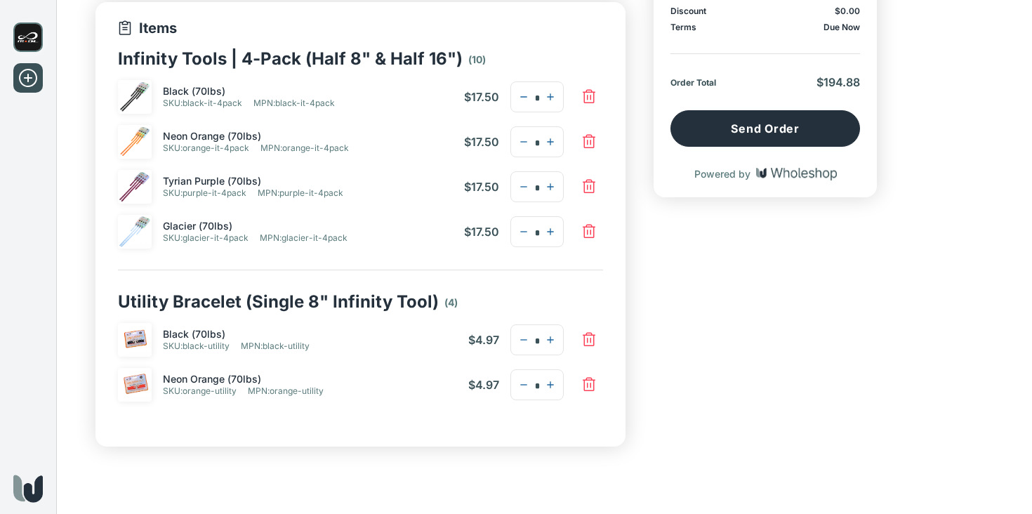
click at [521, 232] on icon "button" at bounding box center [523, 231] width 11 height 11
type input "*"
click at [554, 98] on icon "button" at bounding box center [550, 96] width 11 height 11
type input "*"
click at [684, 299] on div "Shopping Cart MODL Total Quantity 14 Subtotal $194.88 Shipping - Discount $0.00…" at bounding box center [764, 152] width 223 height 588
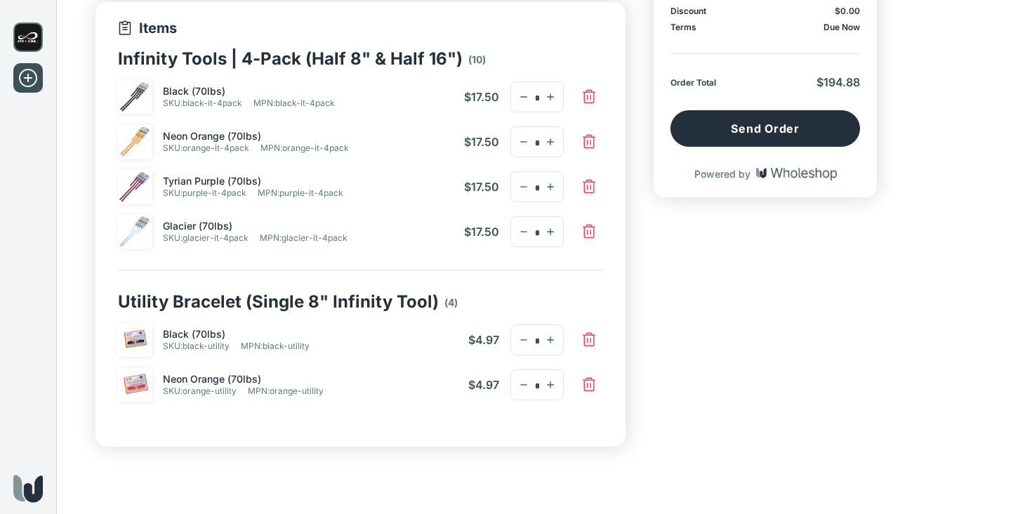
click at [657, 261] on div "Shopping Cart MODL Total Quantity 14 Subtotal $194.88 Shipping - Discount $0.00…" at bounding box center [764, 152] width 223 height 588
click at [638, 165] on div "Shipping Address Edit Truck Camper Garage | Truck Camper Garage [STREET_ADDRESS…" at bounding box center [543, 152] width 897 height 588
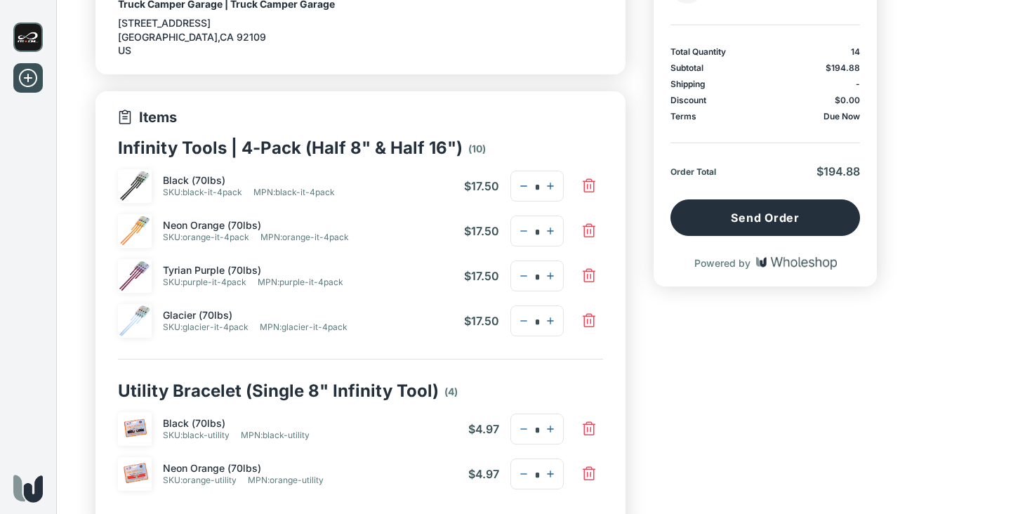
scroll to position [155, 0]
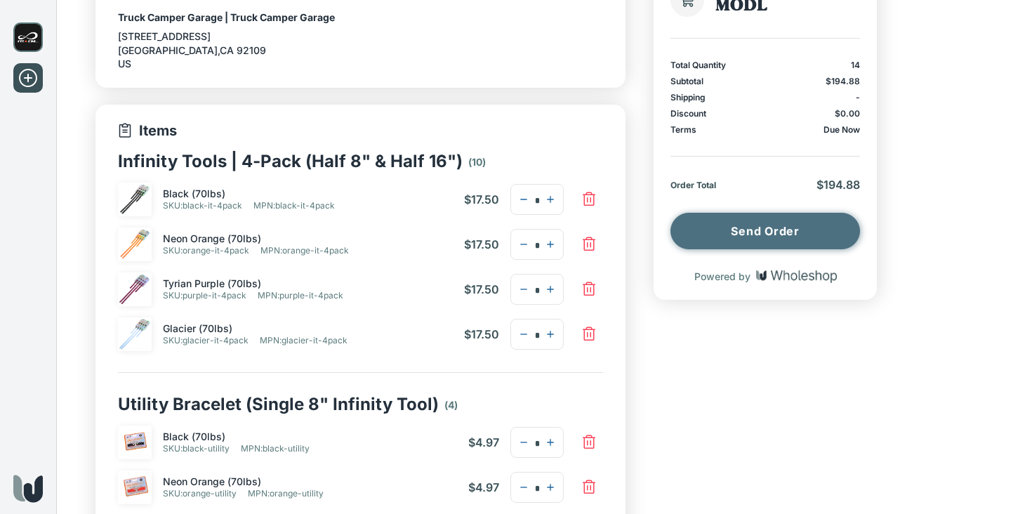
click at [780, 231] on button "Send Order" at bounding box center [764, 231] width 189 height 36
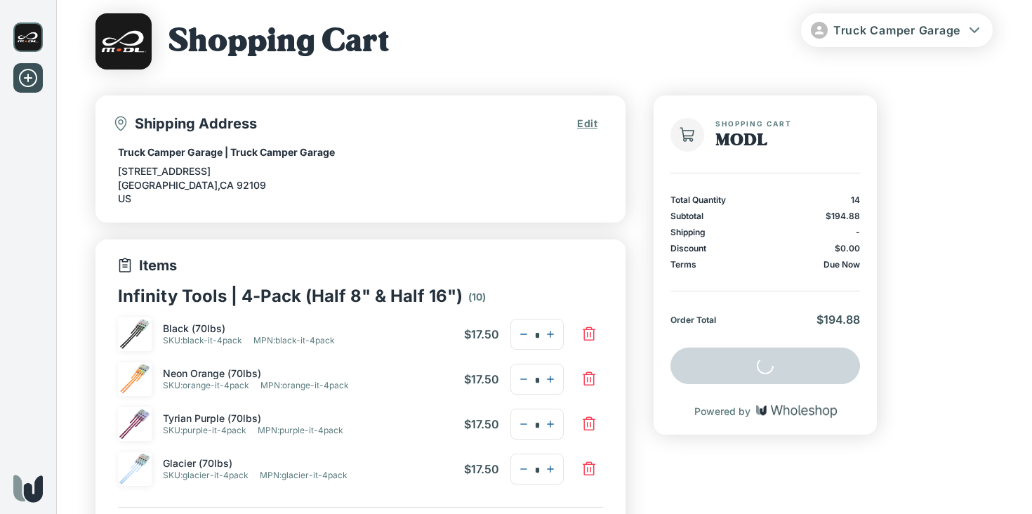
scroll to position [0, 0]
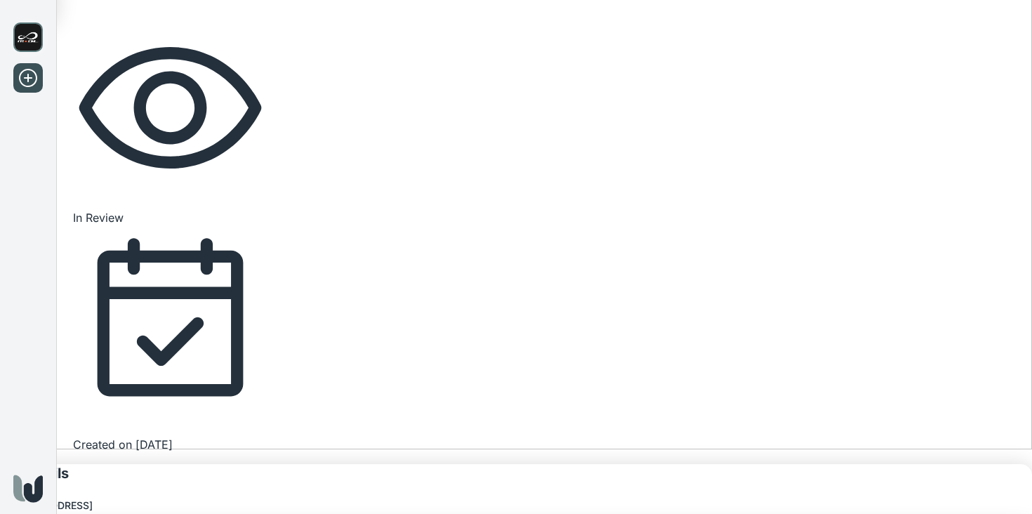
scroll to position [60, 0]
